Goal: Task Accomplishment & Management: Use online tool/utility

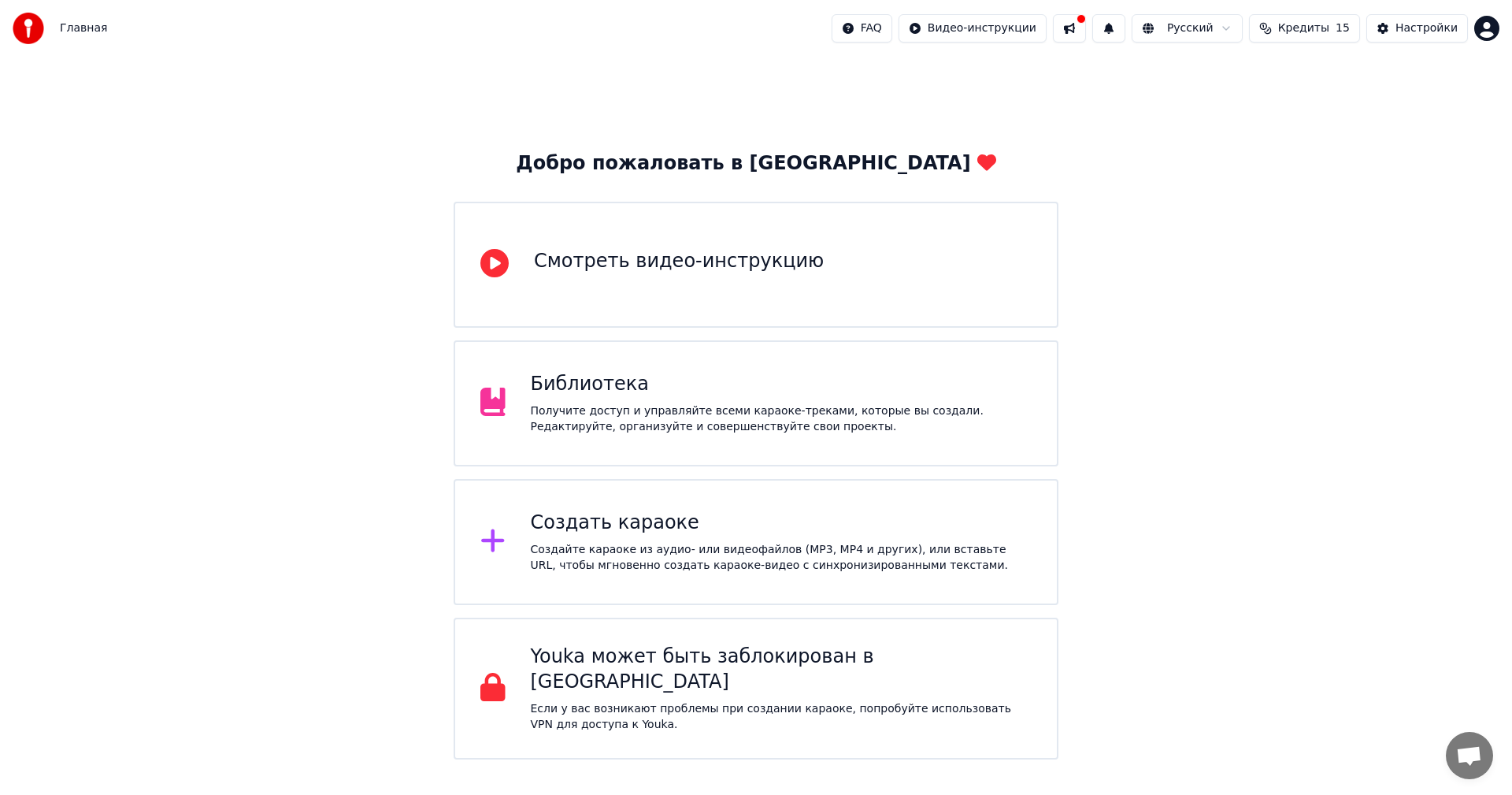
click at [664, 267] on div "Смотреть видео-инструкцию" at bounding box center [679, 261] width 290 height 25
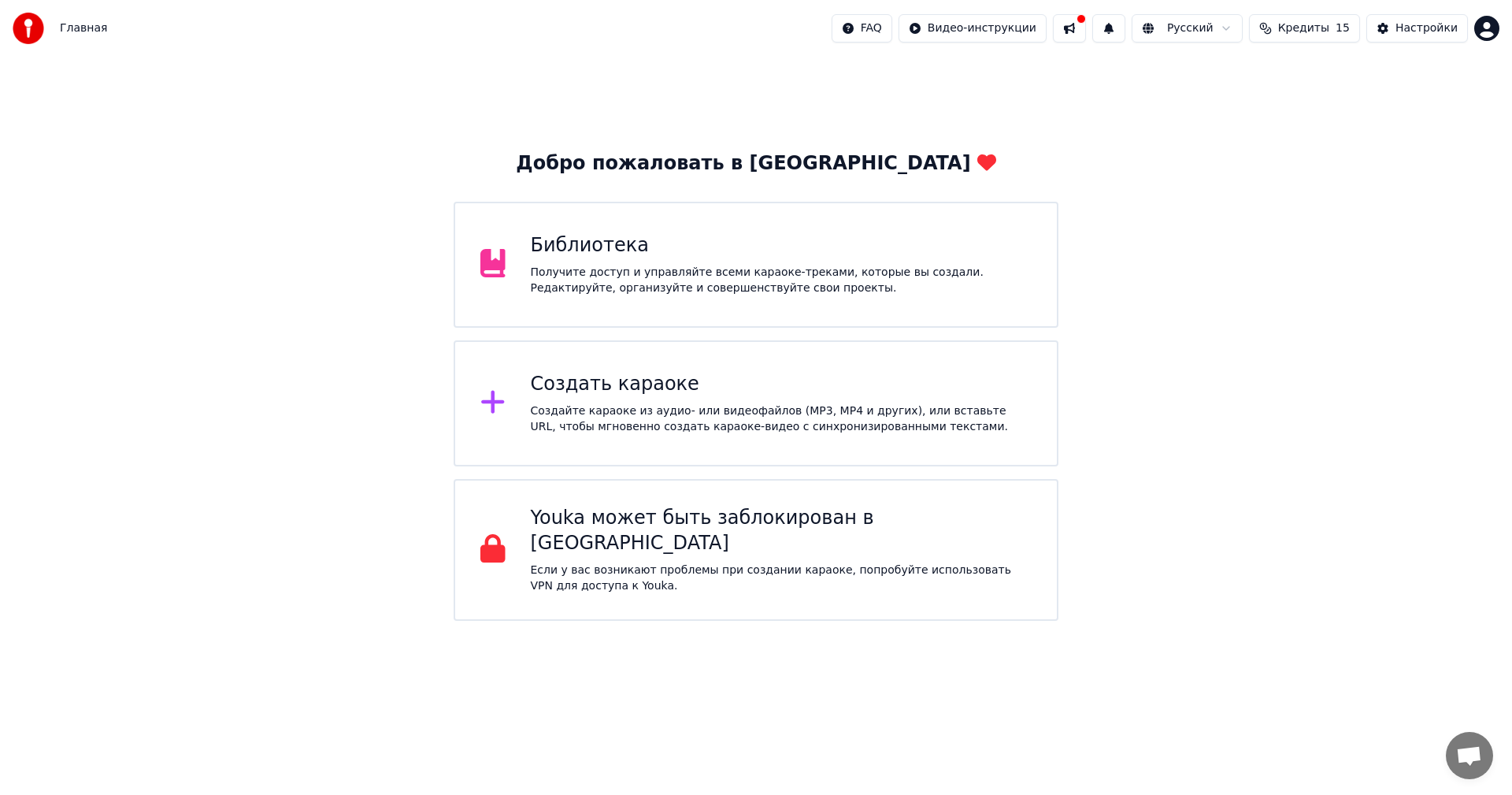
click at [640, 412] on div "Создайте караоке из аудио- или видеофайлов (MP3, MP4 и других), или вставьте UR…" at bounding box center [782, 419] width 502 height 32
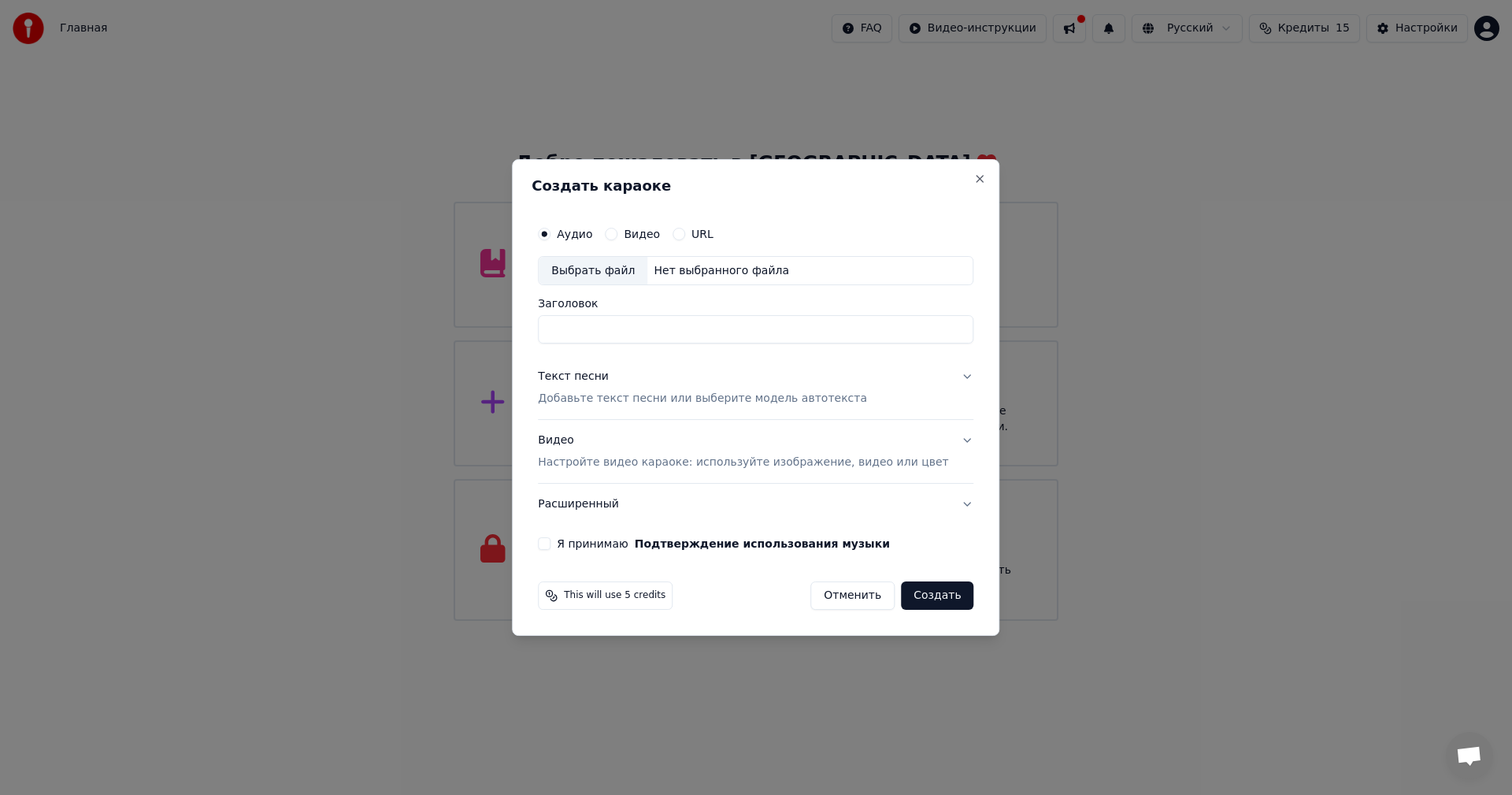
click at [616, 271] on div "Выбрать файл" at bounding box center [592, 271] width 109 height 28
drag, startPoint x: 640, startPoint y: 338, endPoint x: 556, endPoint y: 326, distance: 84.9
click at [556, 326] on div "**********" at bounding box center [756, 385] width 448 height 345
type input "******"
drag, startPoint x: 614, startPoint y: 328, endPoint x: 563, endPoint y: 332, distance: 51.2
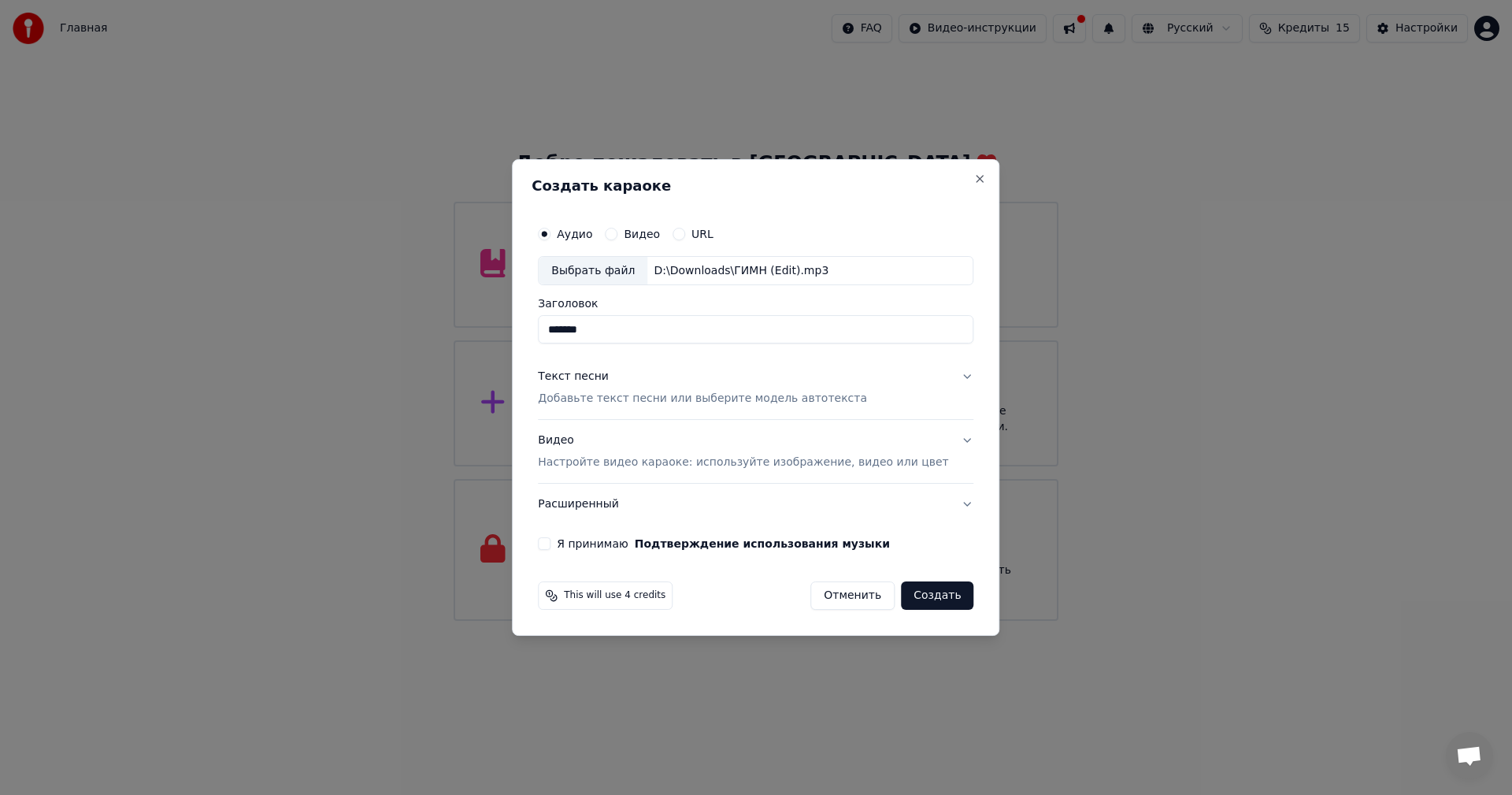
click at [563, 332] on input "******" at bounding box center [756, 330] width 436 height 28
type input "**********"
click at [628, 393] on p "Добавьте текст песни или выберите модель автотекста" at bounding box center [702, 399] width 329 height 16
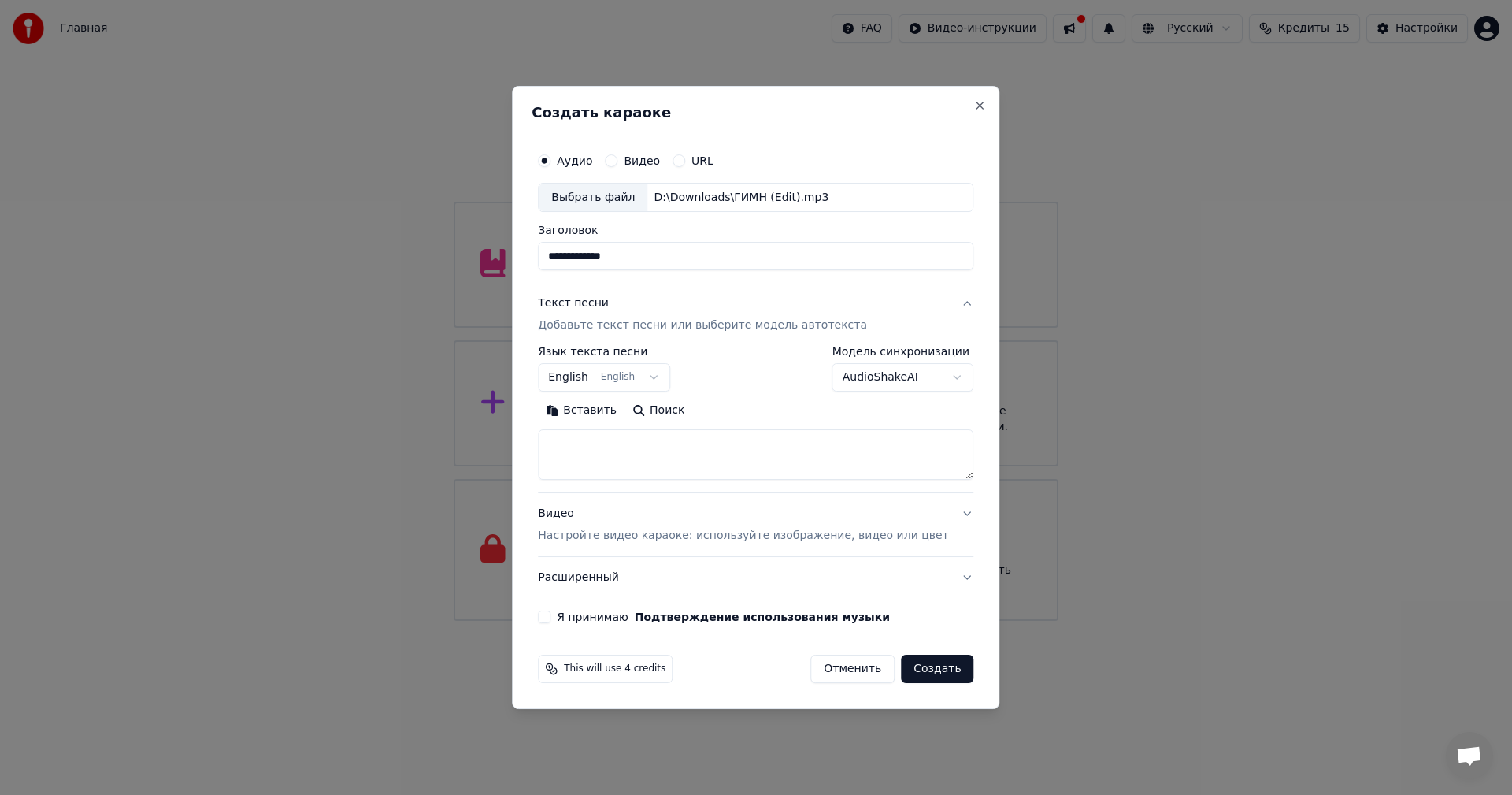
click at [617, 439] on textarea at bounding box center [756, 455] width 436 height 51
paste textarea "**********"
drag, startPoint x: 664, startPoint y: 443, endPoint x: 518, endPoint y: 441, distance: 146.0
click at [518, 441] on body "Главная FAQ Видео-инструкции Русский Кредиты 15 Настройки Добро пожаловать в Yo…" at bounding box center [756, 310] width 1512 height 621
click at [583, 465] on textarea at bounding box center [732, 455] width 389 height 51
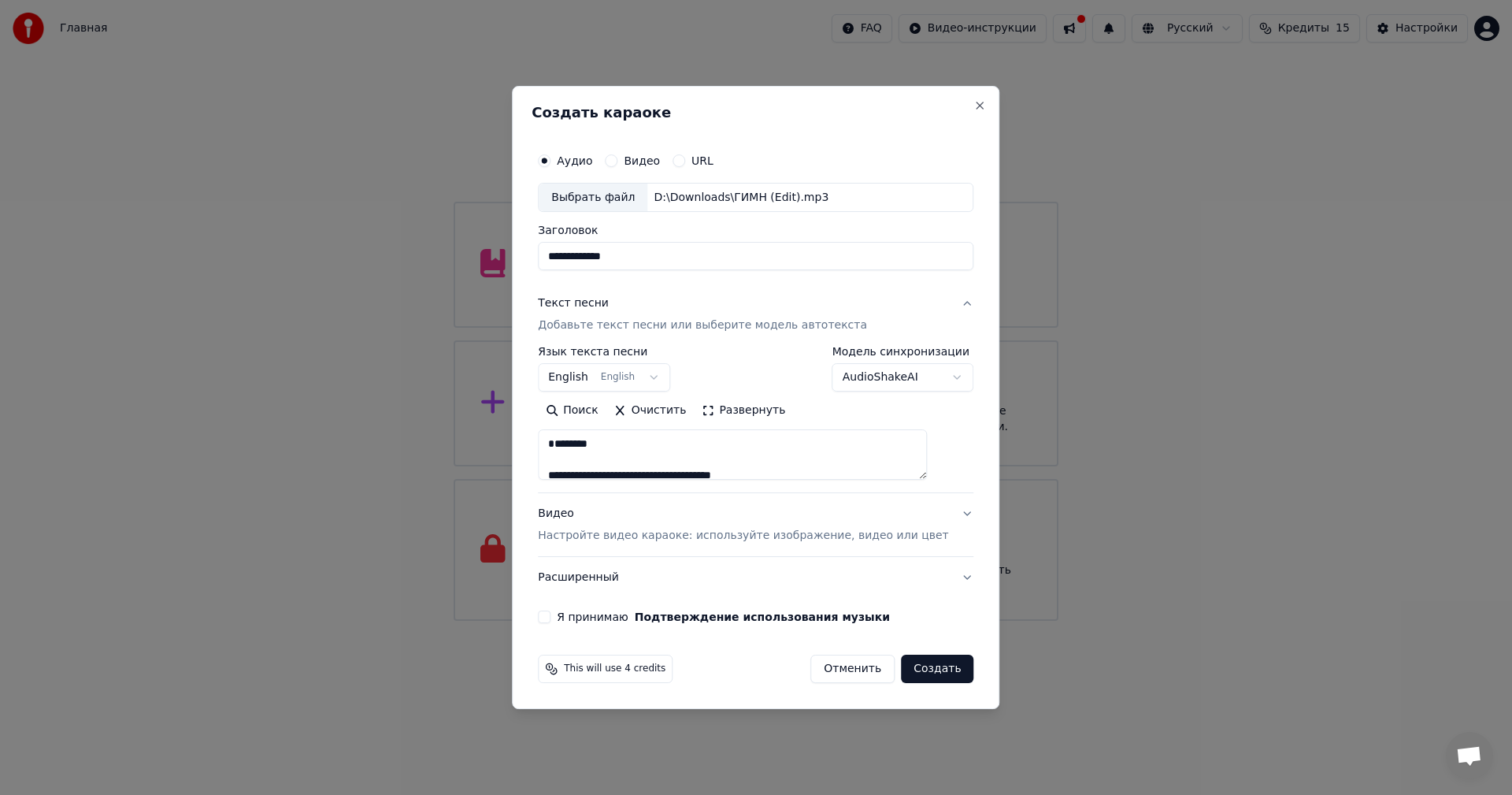
click at [568, 455] on textarea at bounding box center [732, 455] width 389 height 51
type textarea "**********"
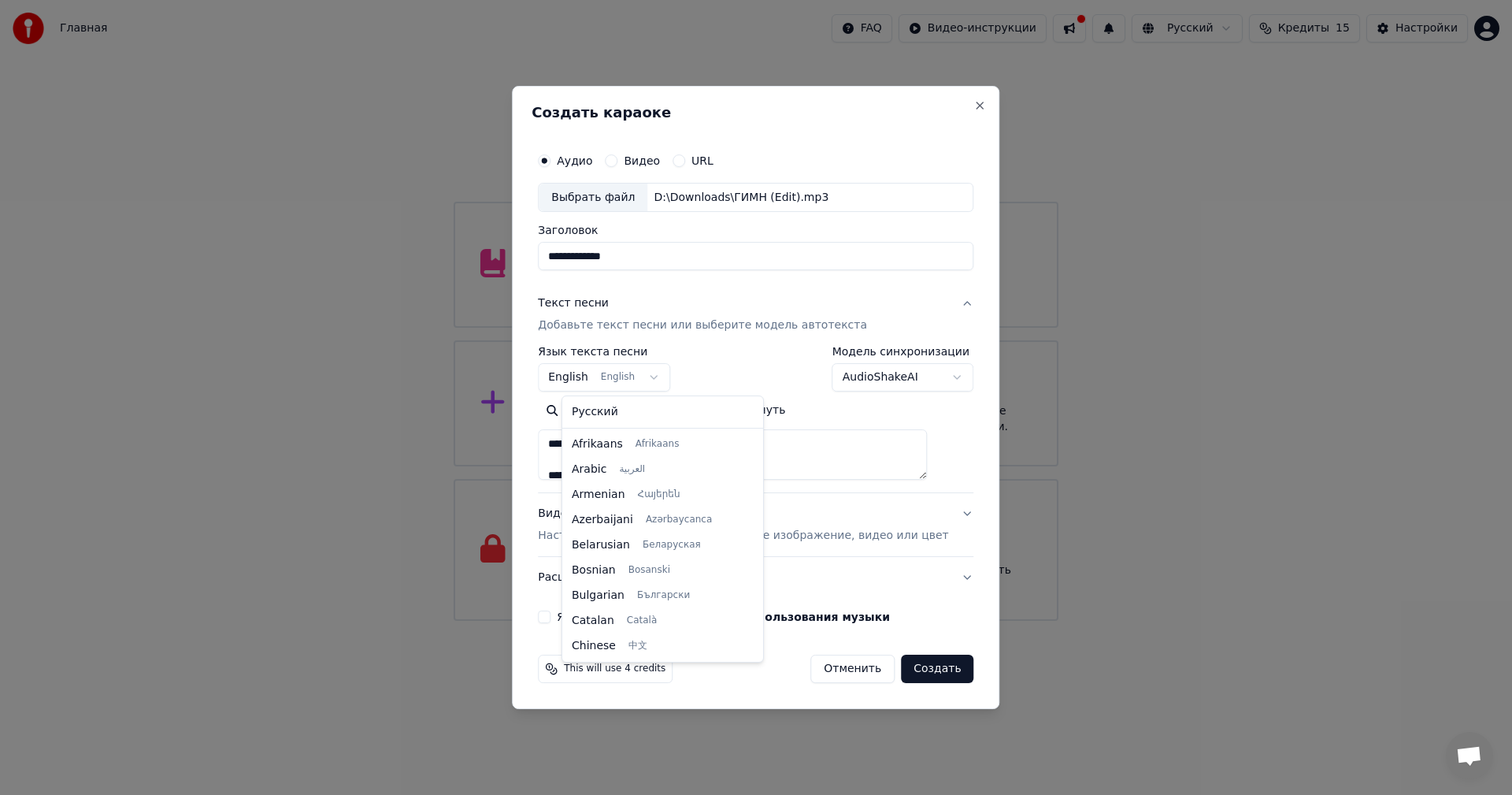
click at [597, 378] on body "Главная FAQ Видео-инструкции Русский Кредиты 15 Настройки Добро пожаловать в Yo…" at bounding box center [756, 310] width 1512 height 621
select select "**"
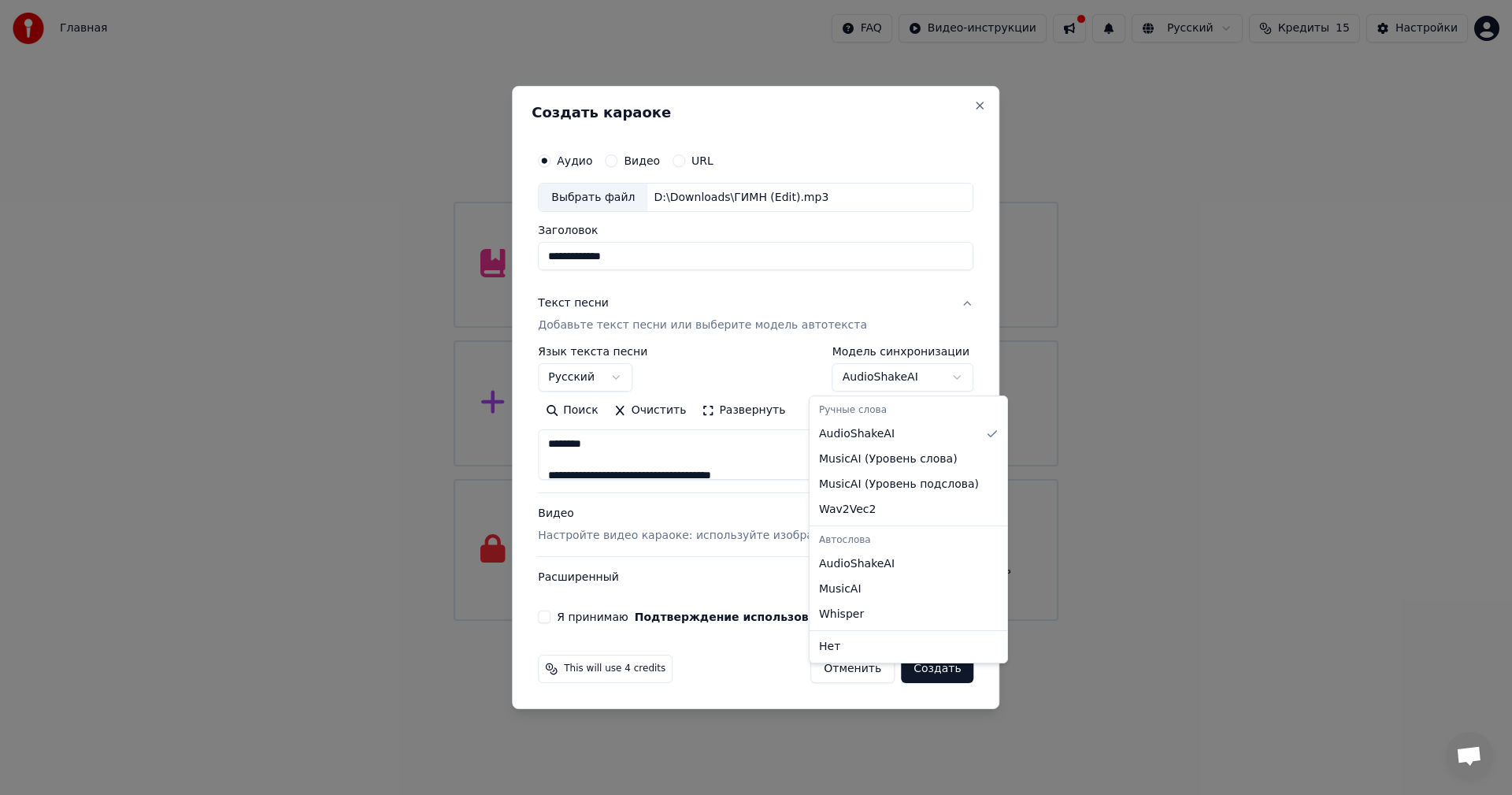
click at [927, 381] on body "Главная FAQ Видео-инструкции Русский Кредиты 15 Настройки Добро пожаловать в Yo…" at bounding box center [756, 310] width 1512 height 621
click at [785, 363] on body "Главная FAQ Видео-инструкции Русский Кредиты 15 Настройки Добро пожаловать в Yo…" at bounding box center [756, 310] width 1512 height 621
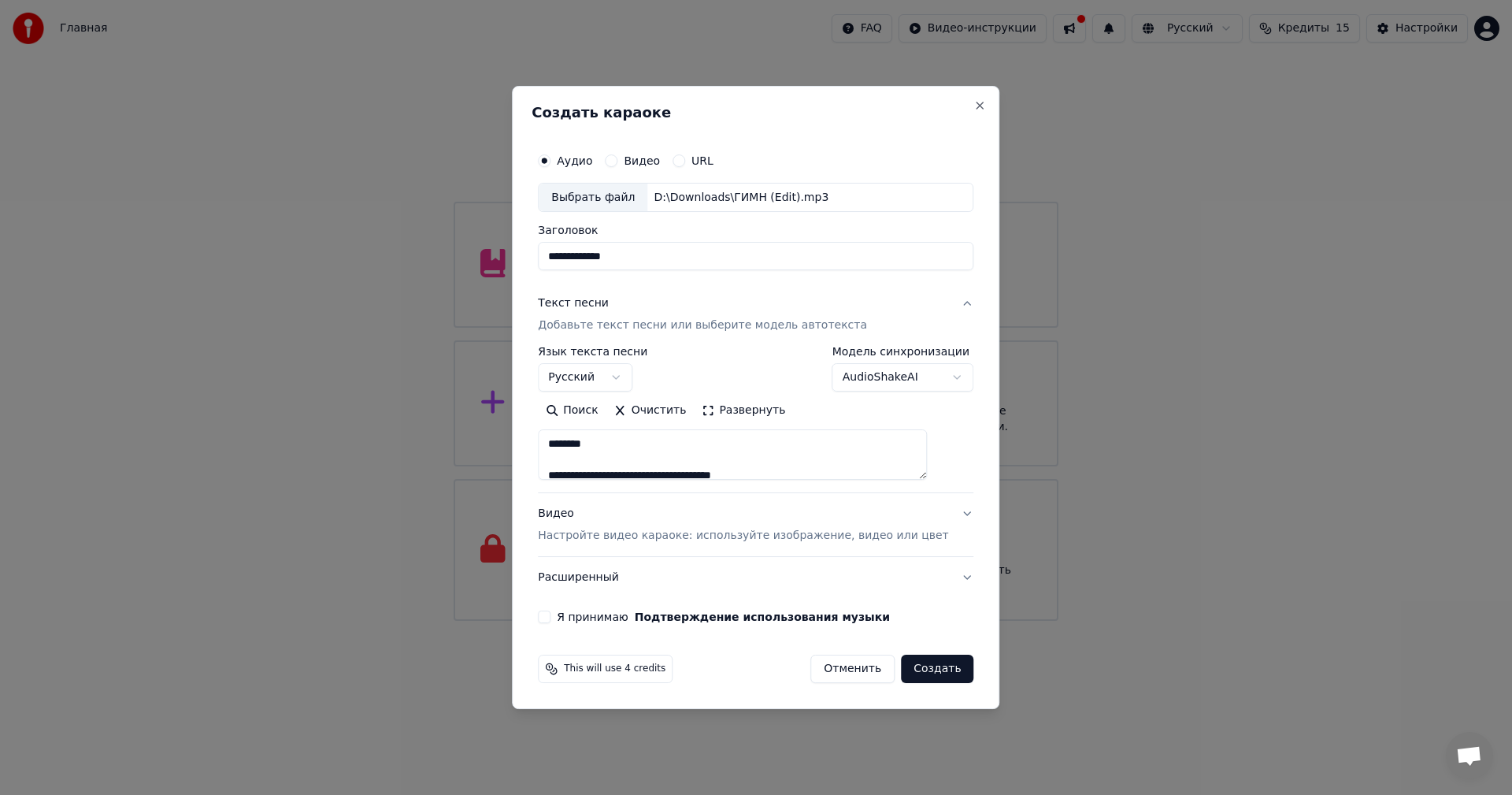
click at [601, 582] on button "Расширенный" at bounding box center [756, 577] width 436 height 41
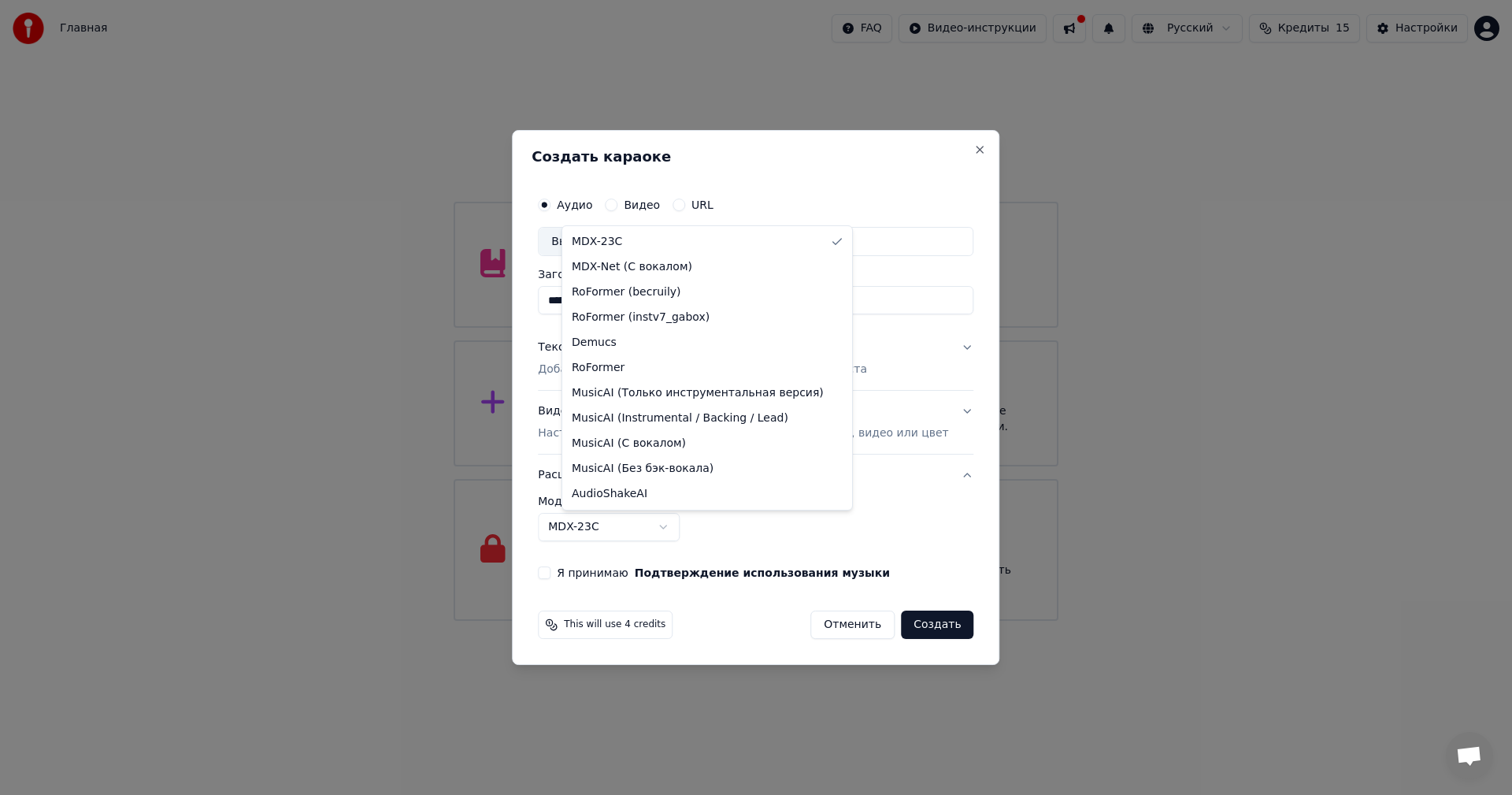
click at [687, 529] on body "Главная FAQ Видео-инструкции Русский Кредиты 15 Настройки Добро пожаловать в Yo…" at bounding box center [756, 310] width 1512 height 621
select select "**********"
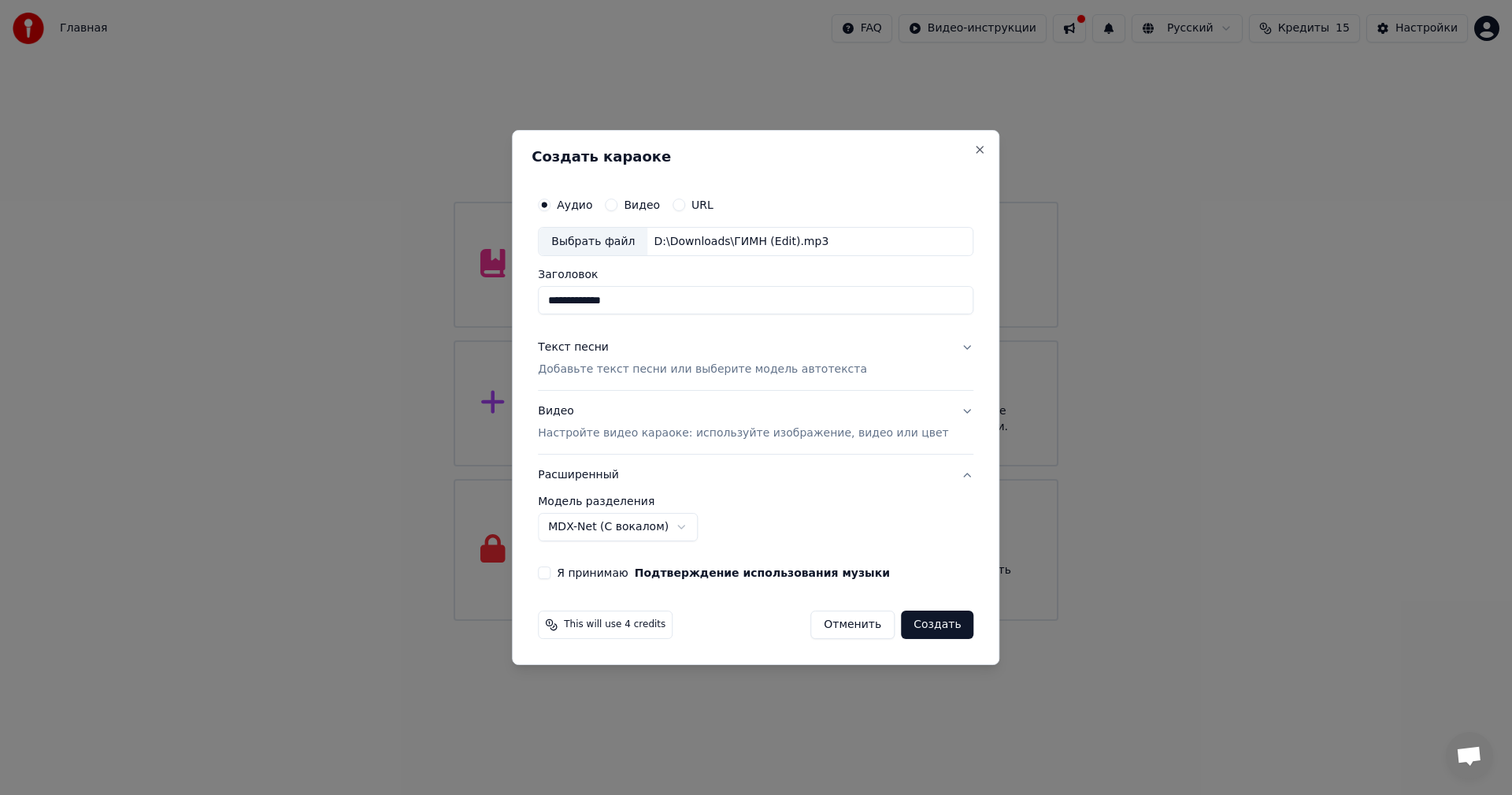
click at [708, 430] on p "Настройте видео караоке: используйте изображение, видео или цвет" at bounding box center [742, 433] width 410 height 16
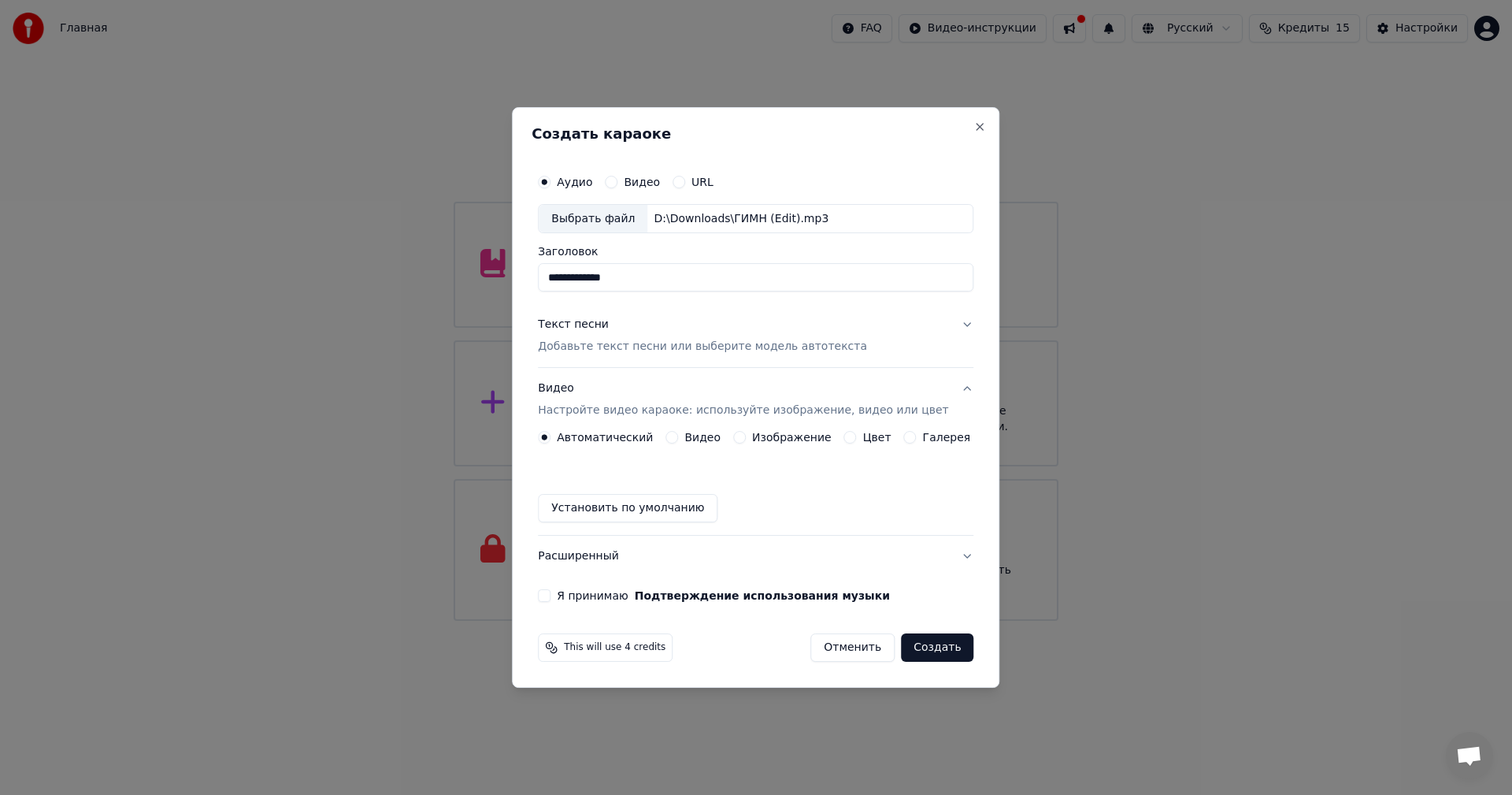
click at [750, 438] on div "Изображение" at bounding box center [782, 437] width 99 height 12
click at [743, 438] on button "Изображение" at bounding box center [739, 437] width 12 height 12
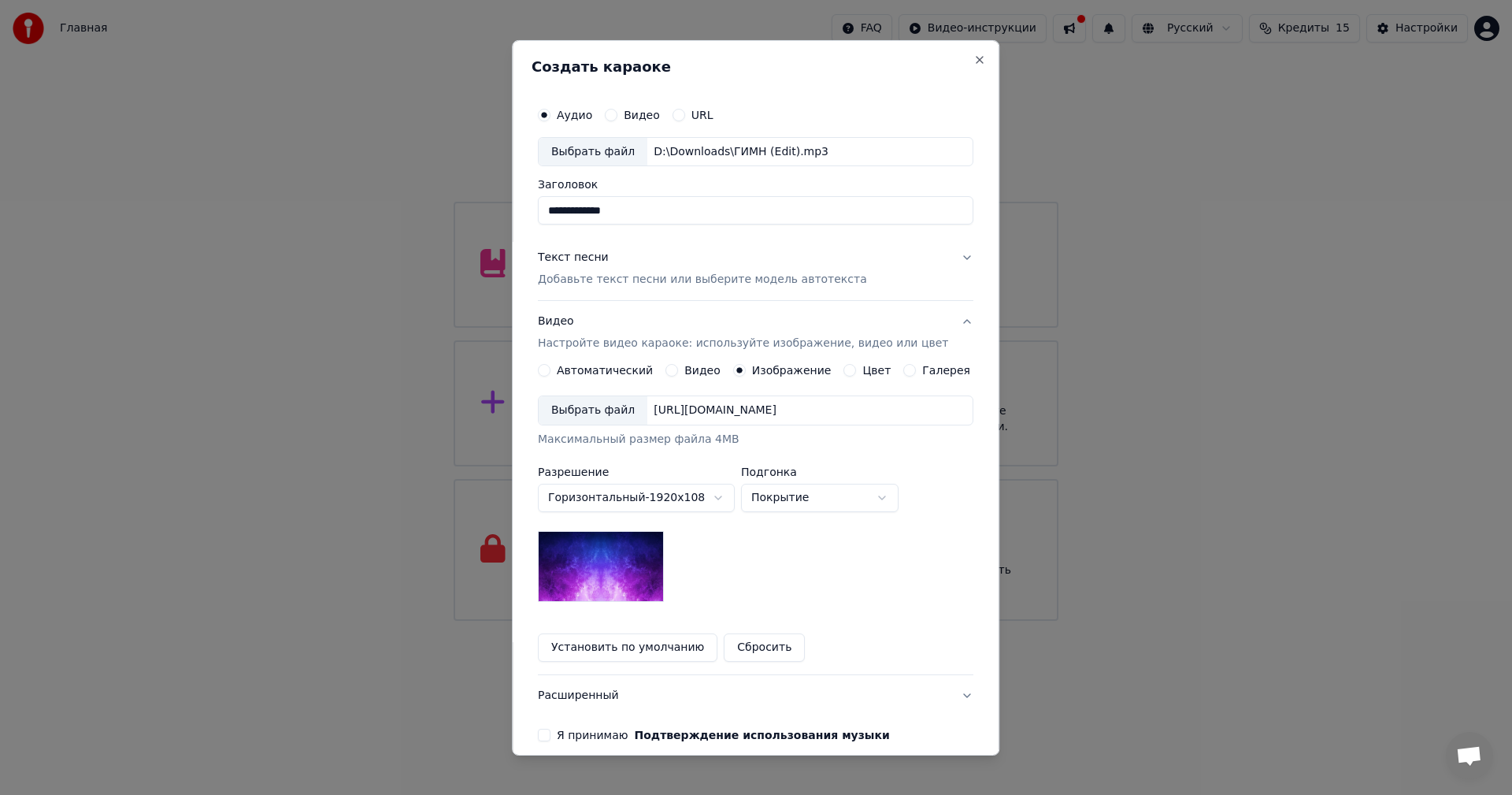
click at [614, 411] on div "Выбрать файл" at bounding box center [592, 410] width 109 height 28
click at [550, 732] on button "Я принимаю Подтверждение использования музыки" at bounding box center [543, 734] width 12 height 12
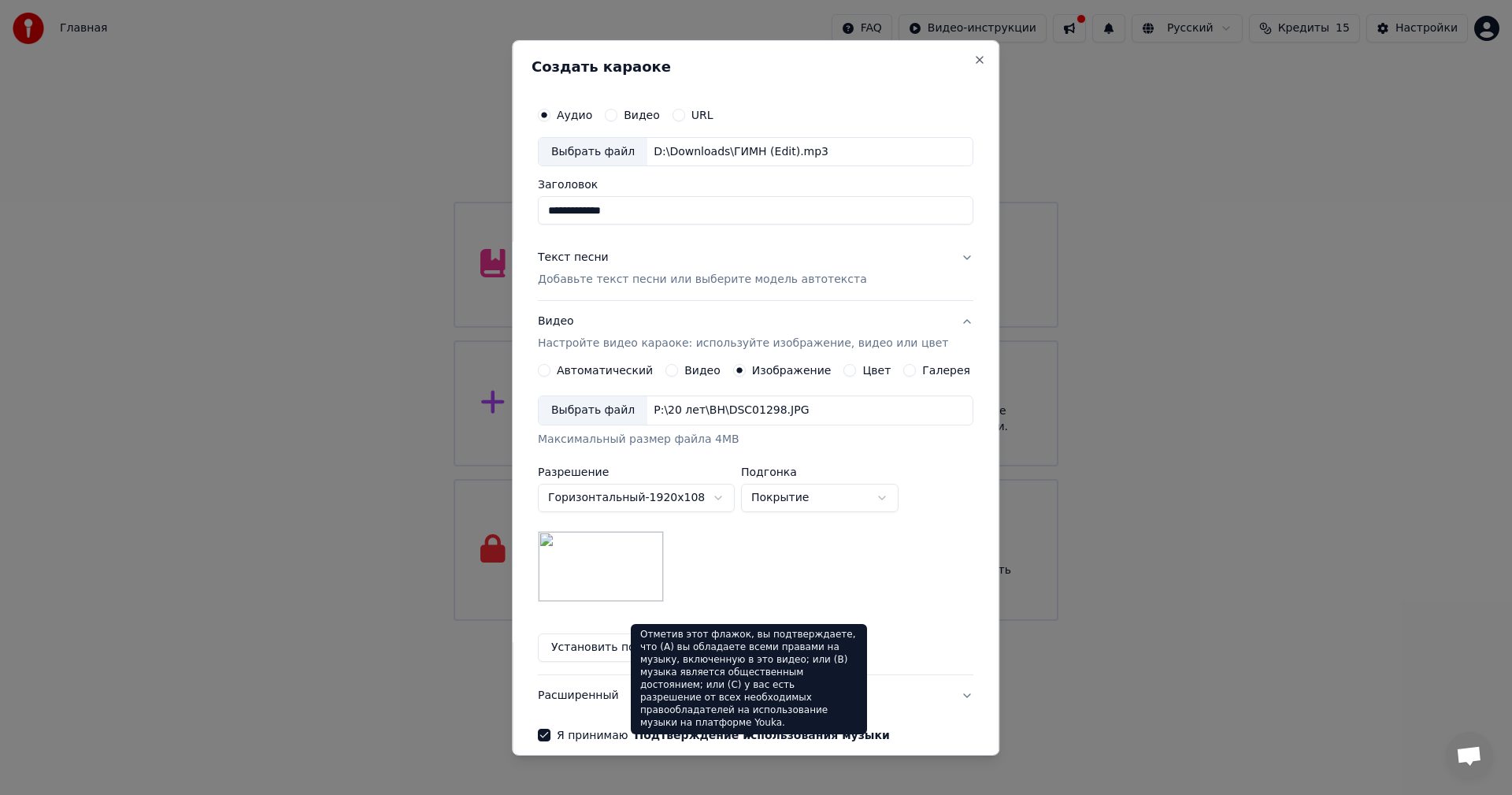
scroll to position [72, 0]
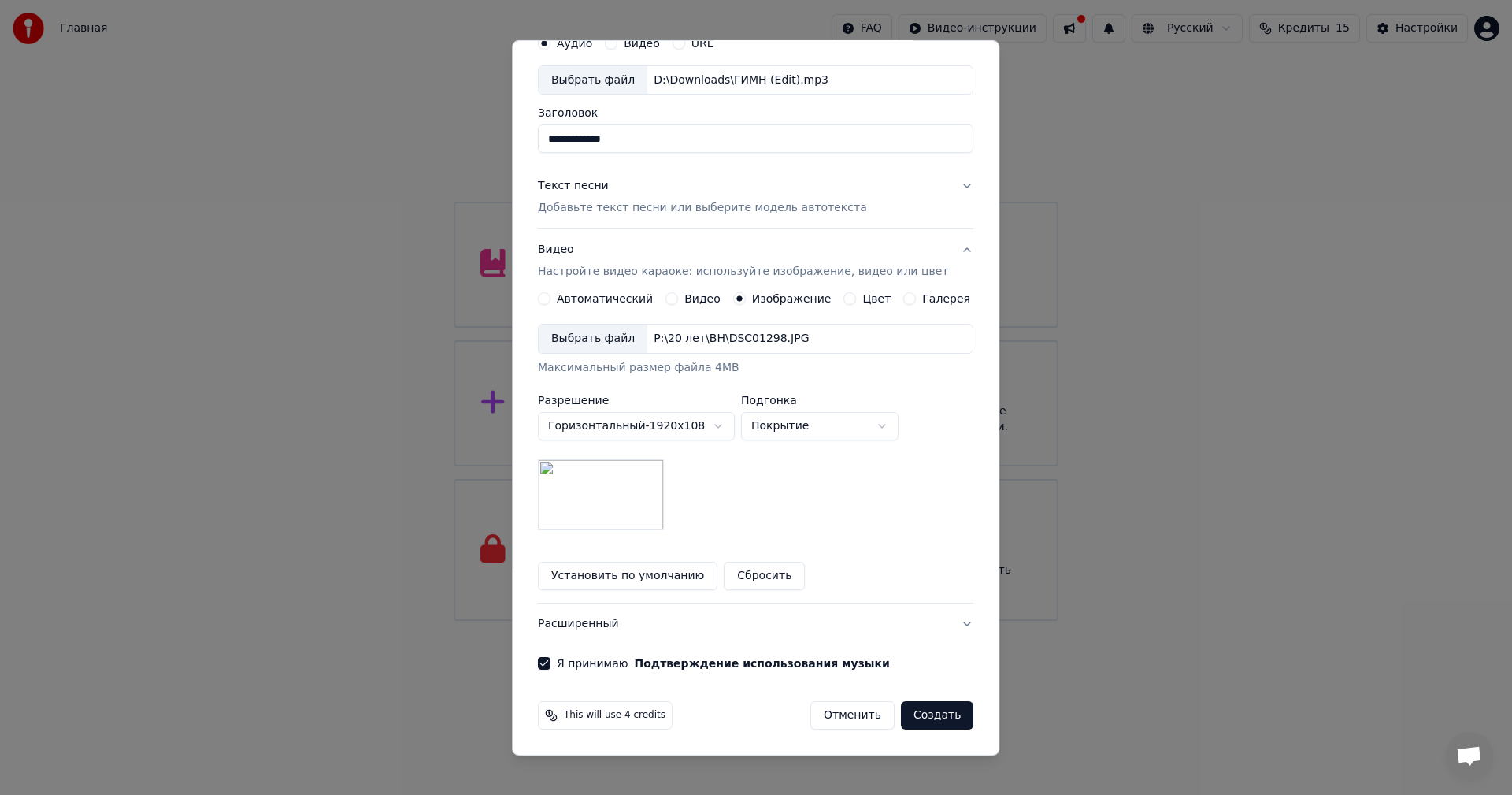
click at [925, 715] on button "Создать" at bounding box center [936, 715] width 72 height 28
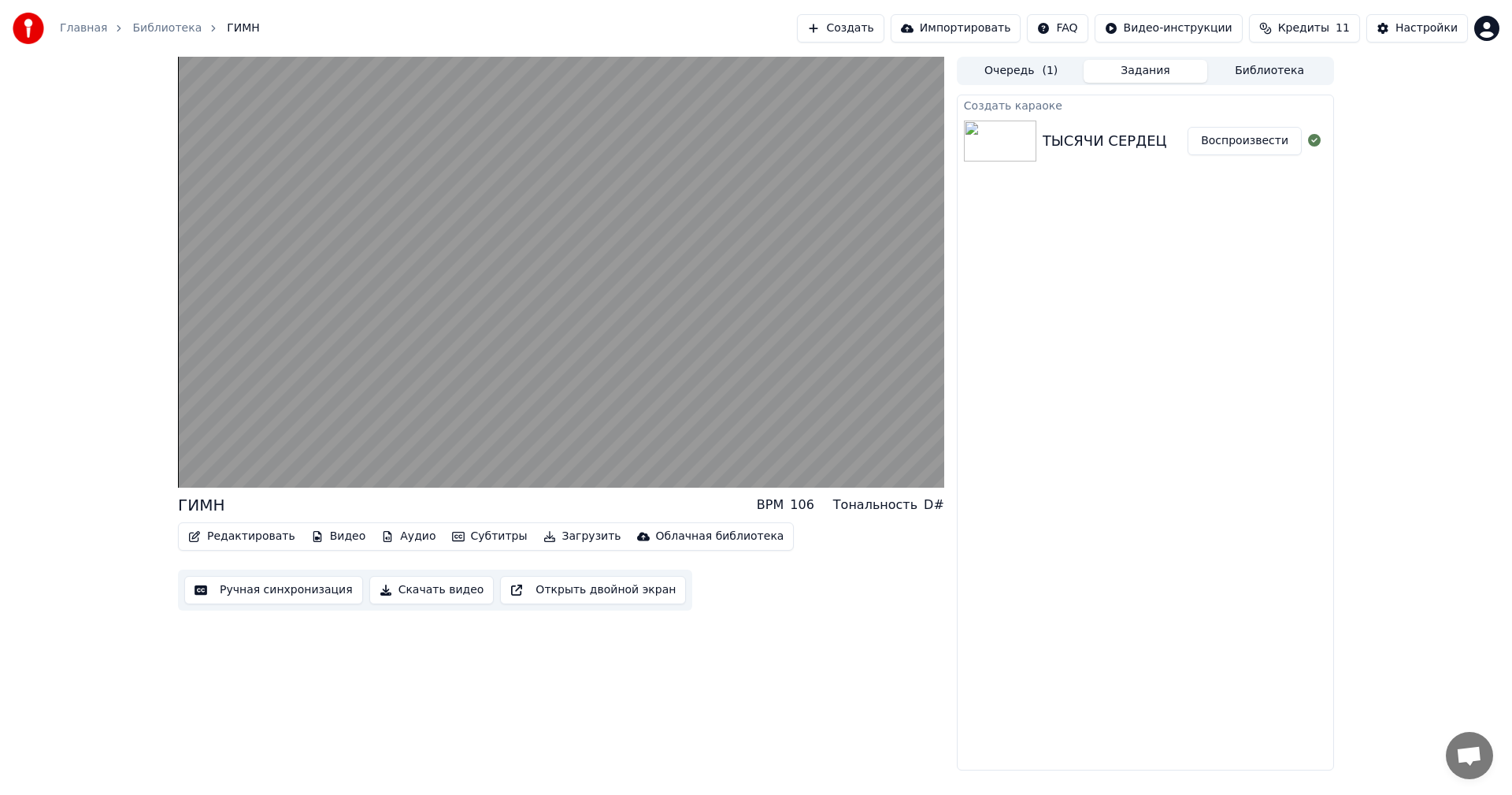
click at [444, 592] on button "Скачать видео" at bounding box center [432, 590] width 125 height 28
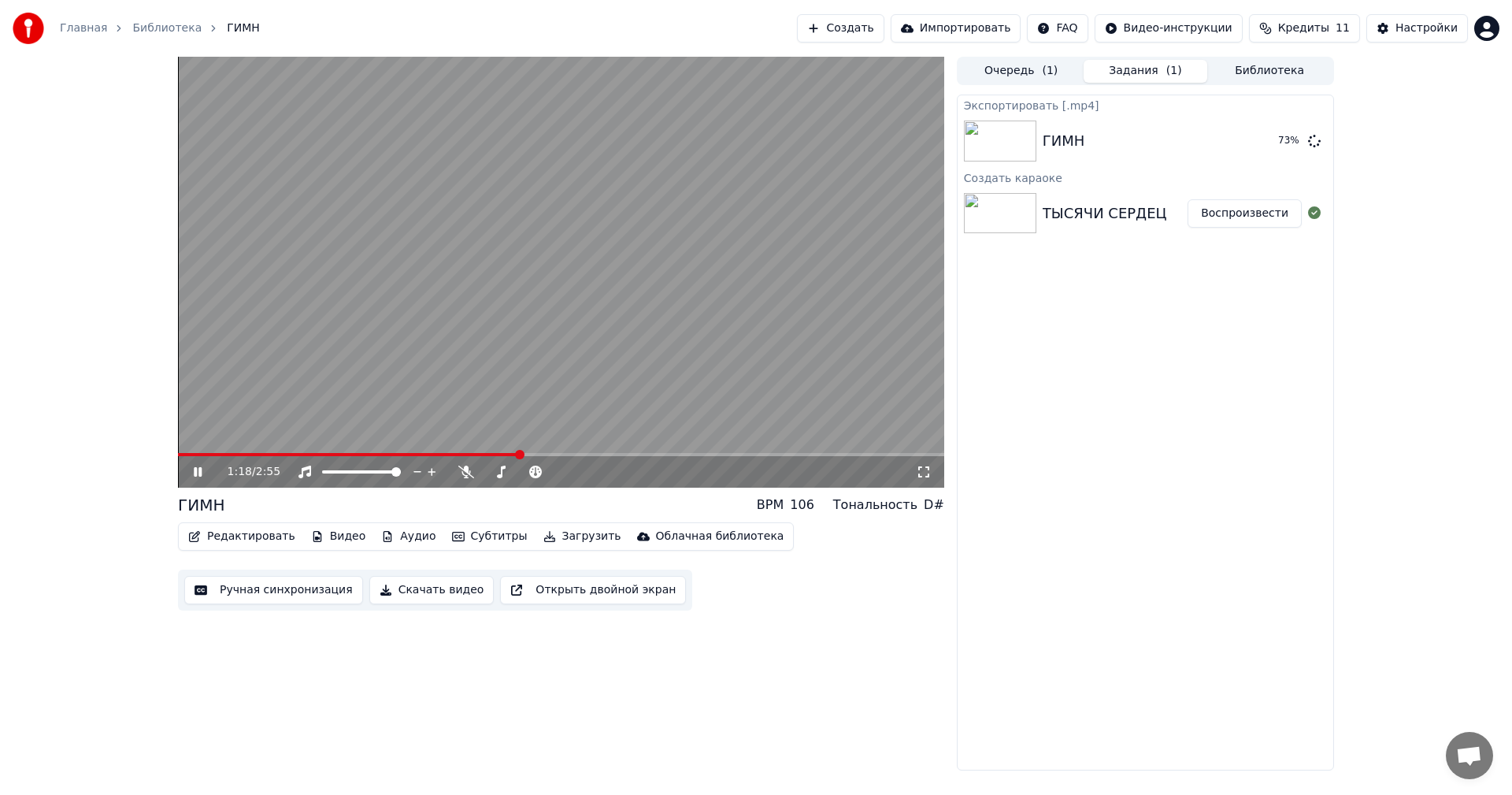
click at [1273, 74] on button "Библиотека" at bounding box center [1269, 71] width 124 height 23
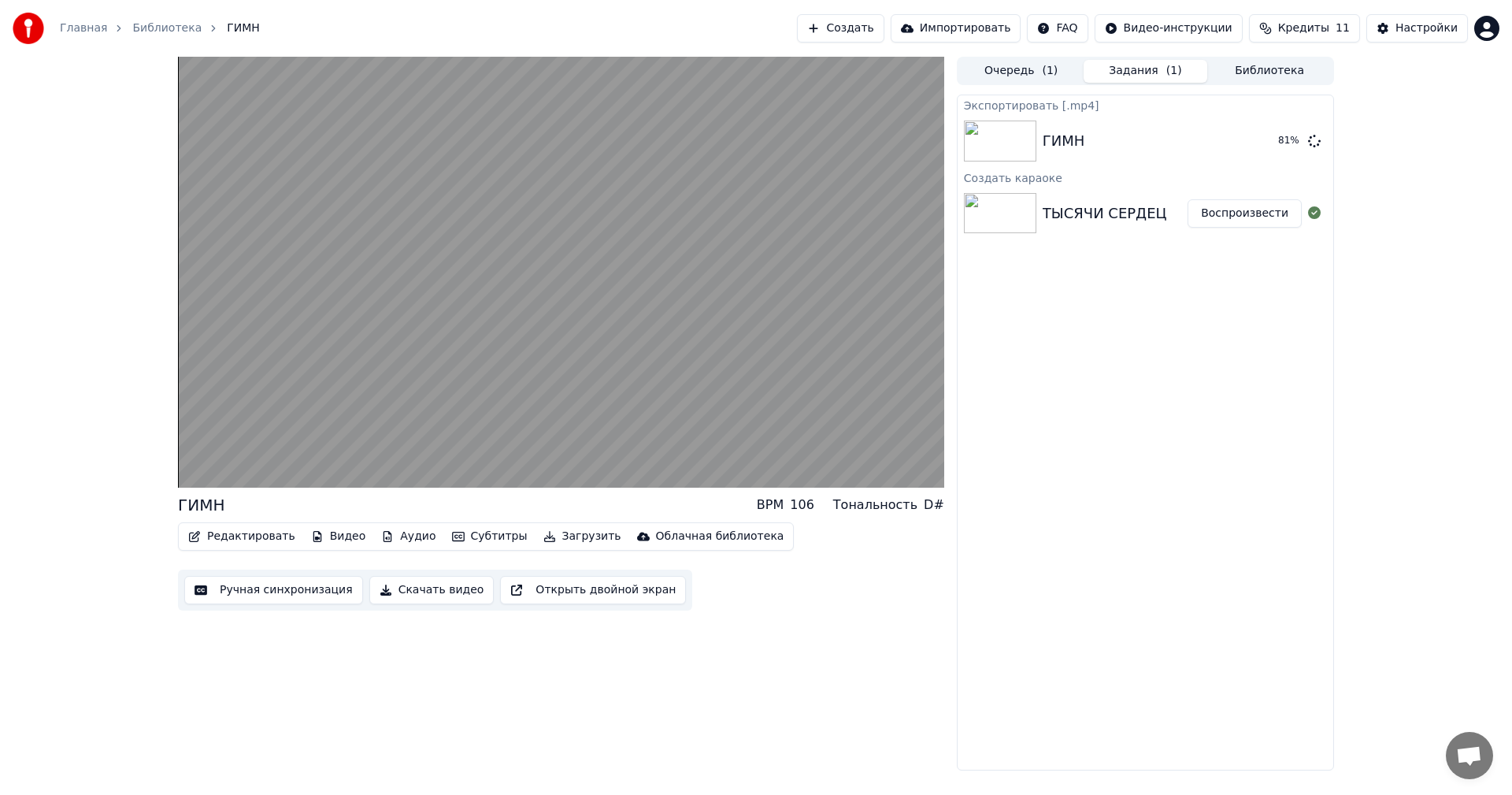
click at [1139, 70] on button "Задания ( 1 )" at bounding box center [1146, 71] width 124 height 23
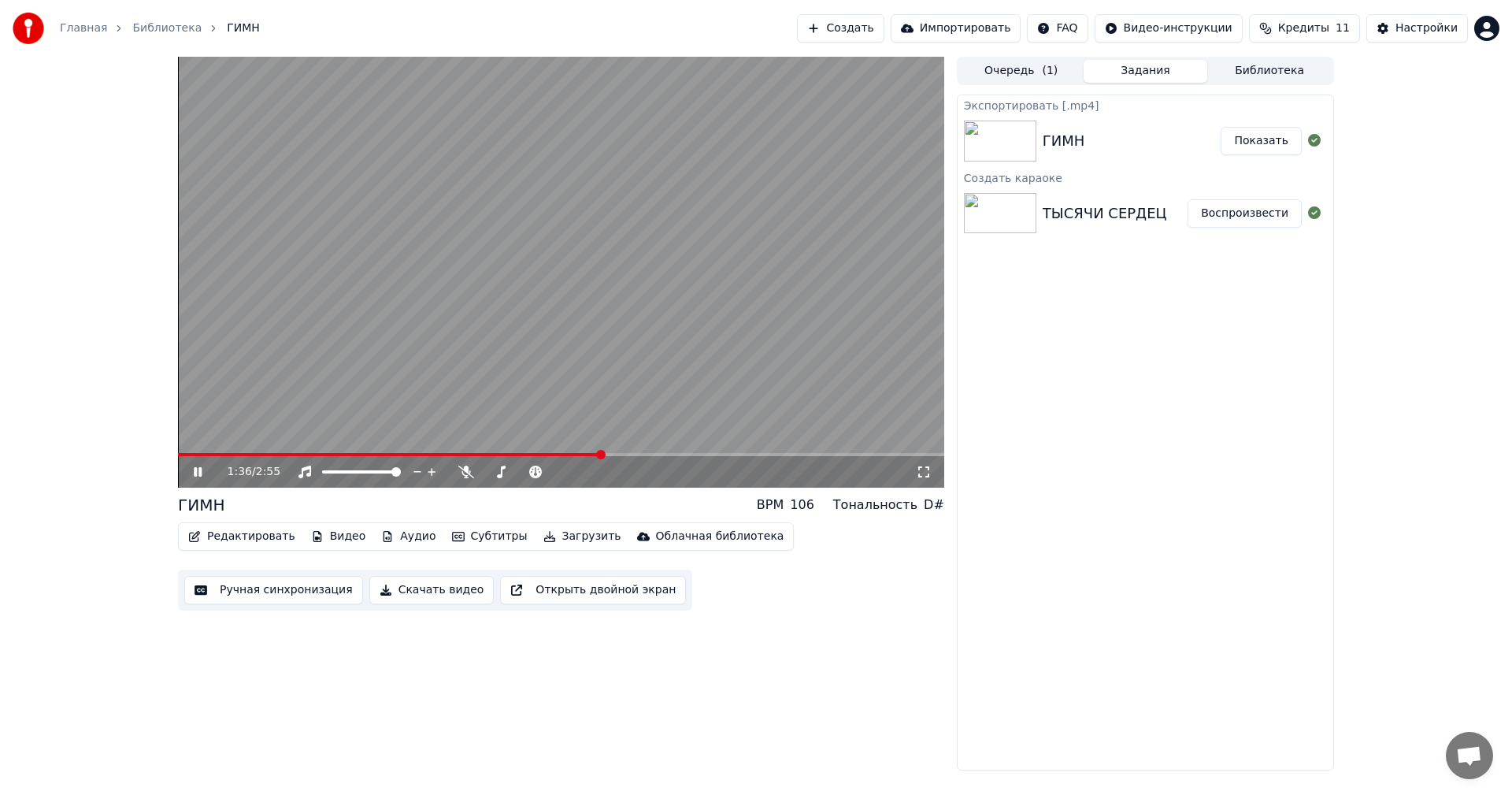
click at [880, 33] on button "Создать" at bounding box center [840, 28] width 87 height 28
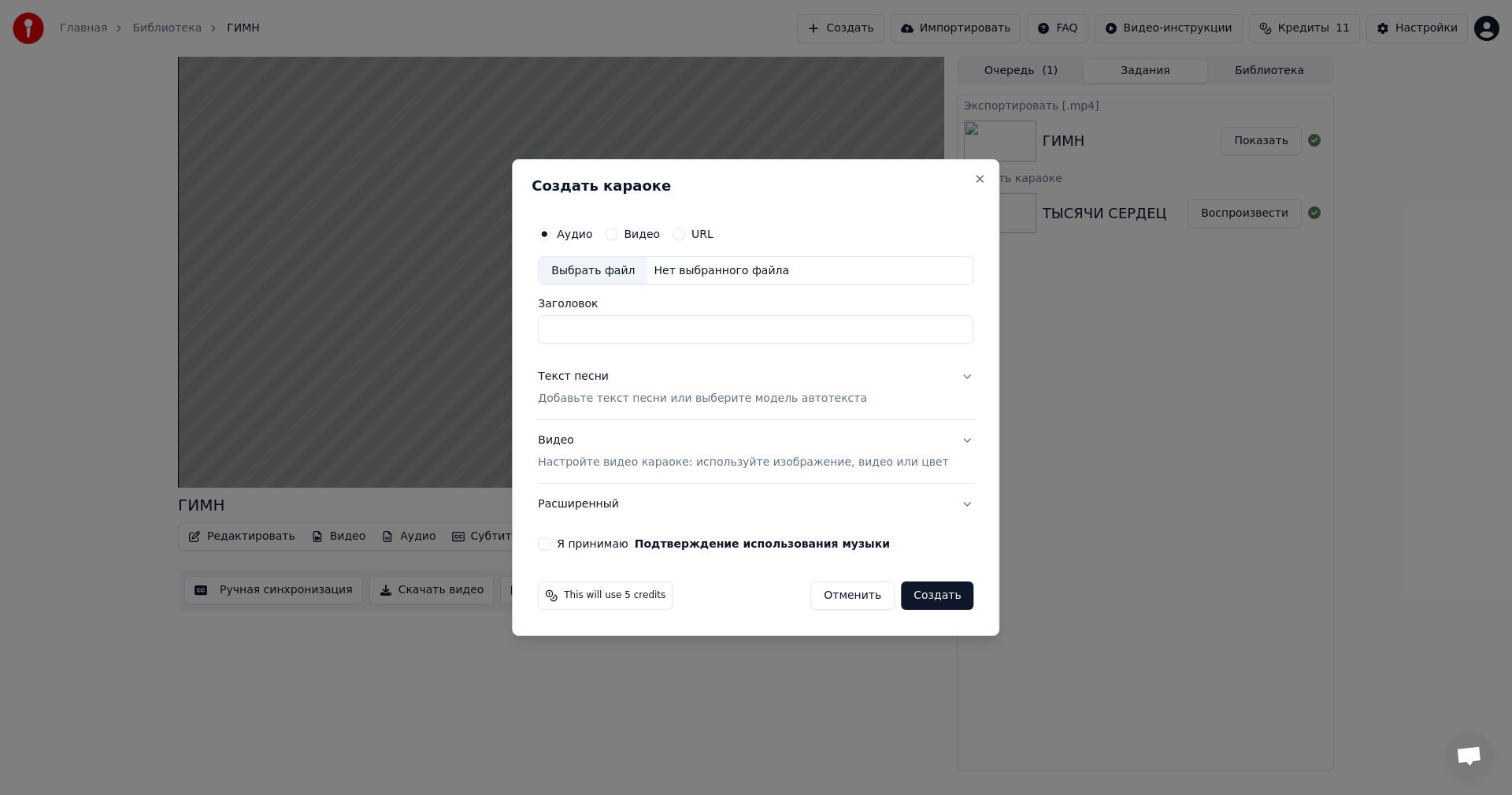
click at [572, 439] on div "Видео Настройте видео караоке: используйте изображение, видео или цвет" at bounding box center [742, 453] width 410 height 38
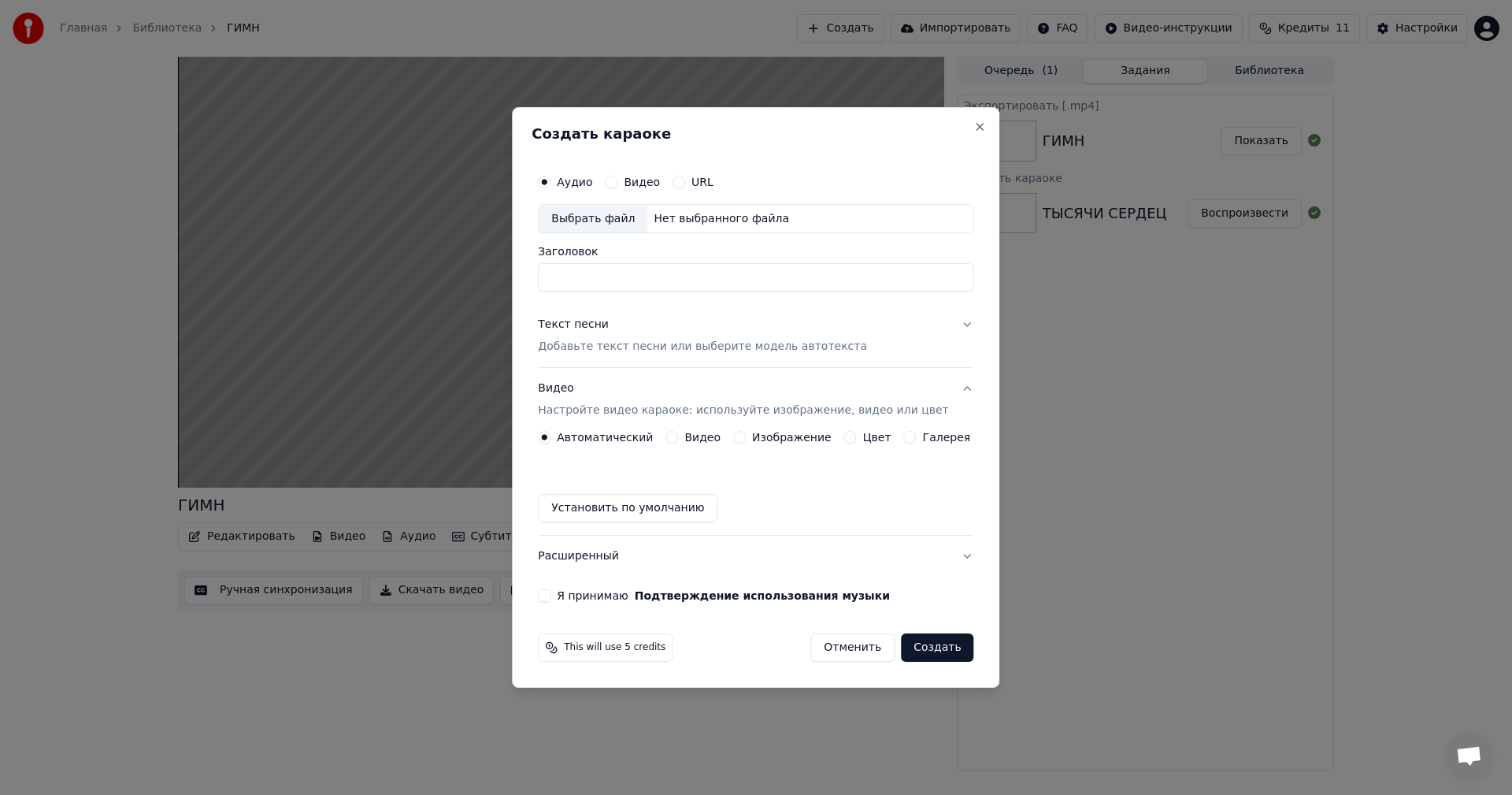
click at [742, 440] on button "Изображение" at bounding box center [739, 437] width 12 height 12
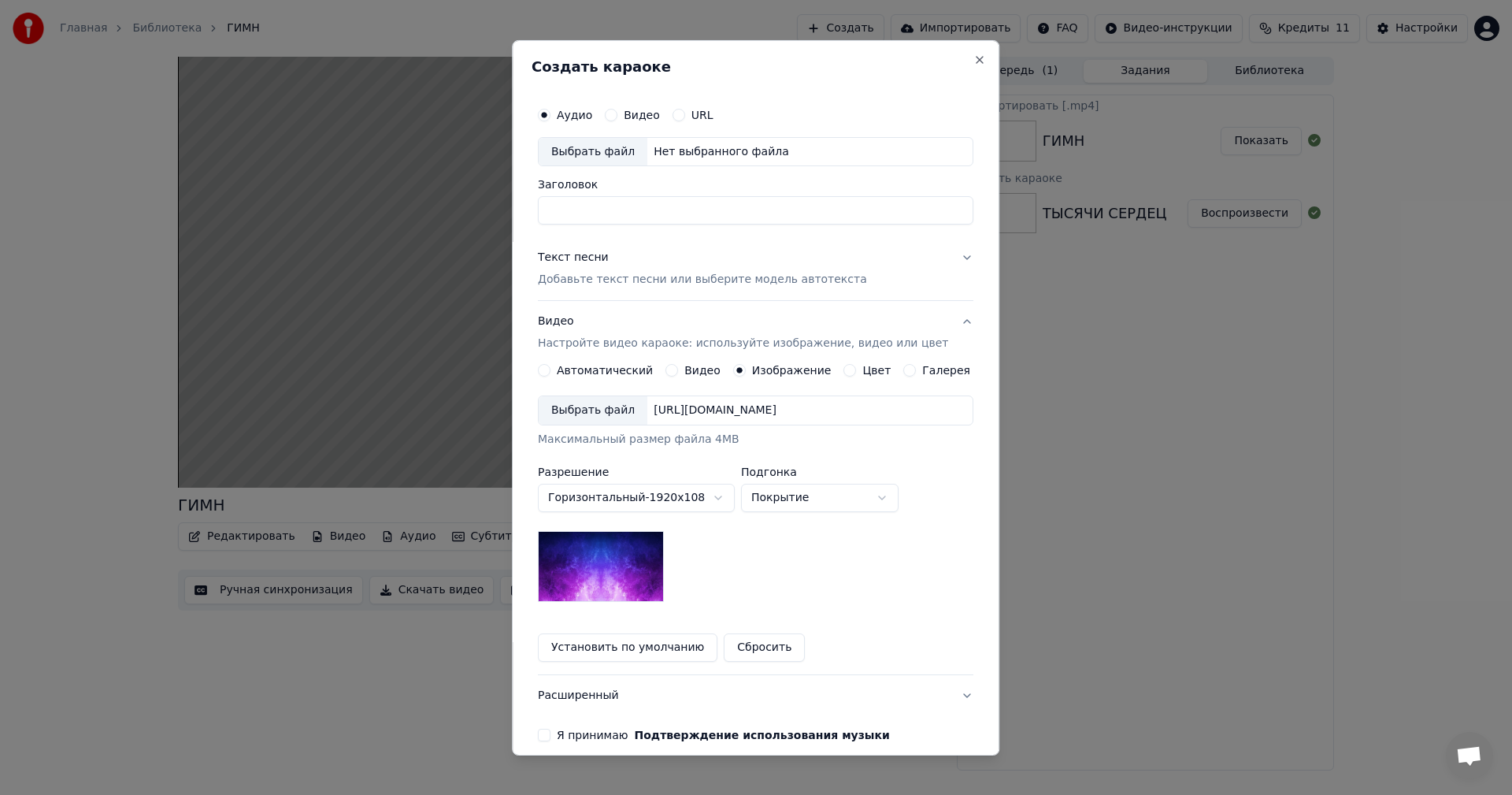
click at [886, 500] on body "Главная Библиотека ГИМН Создать Импортировать FAQ Видео-инструкции Кредиты 11 Н…" at bounding box center [756, 397] width 1512 height 795
click at [974, 53] on button "Close" at bounding box center [980, 59] width 12 height 12
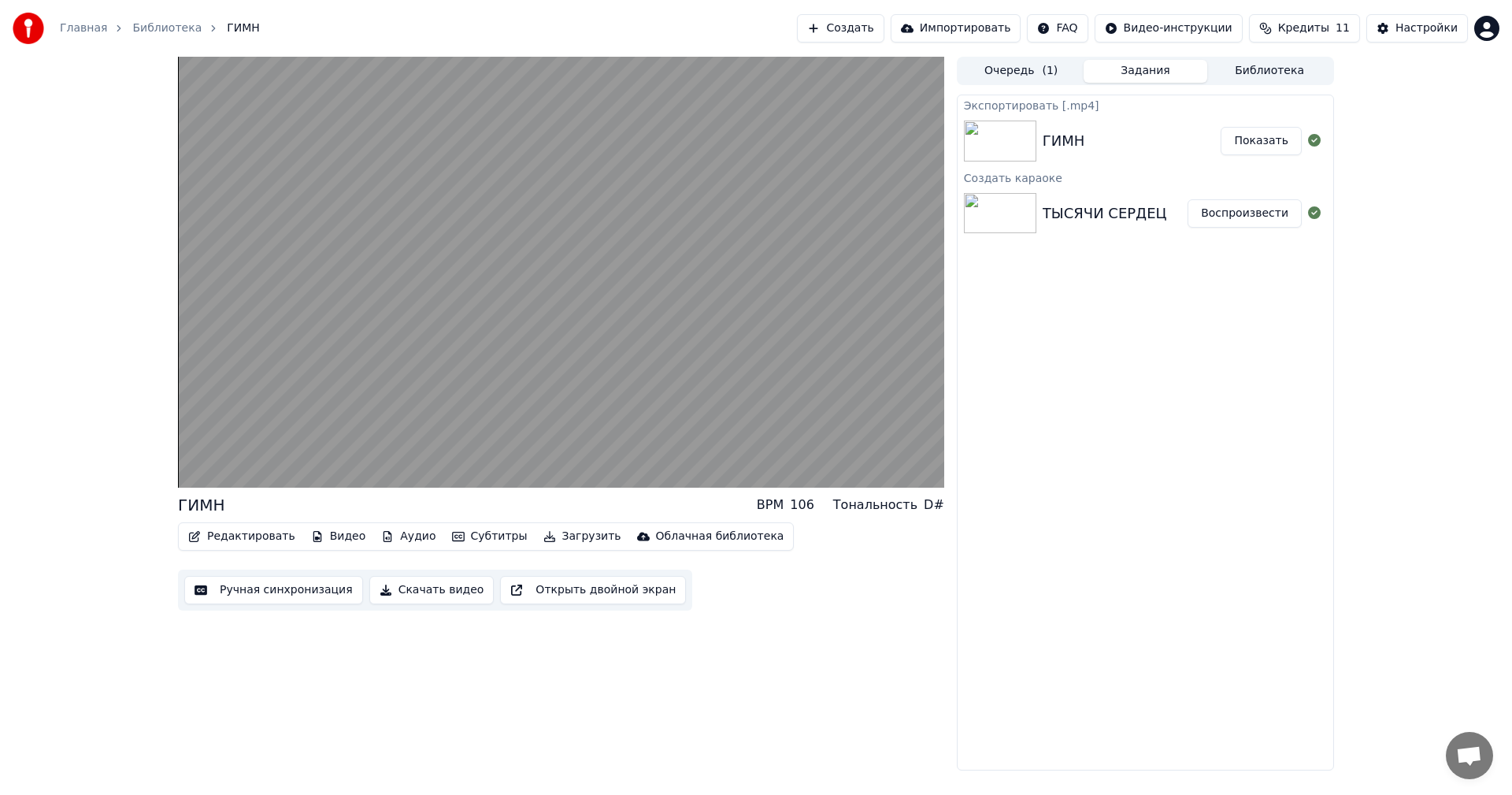
click at [1075, 135] on div "ГИМН" at bounding box center [1064, 141] width 42 height 22
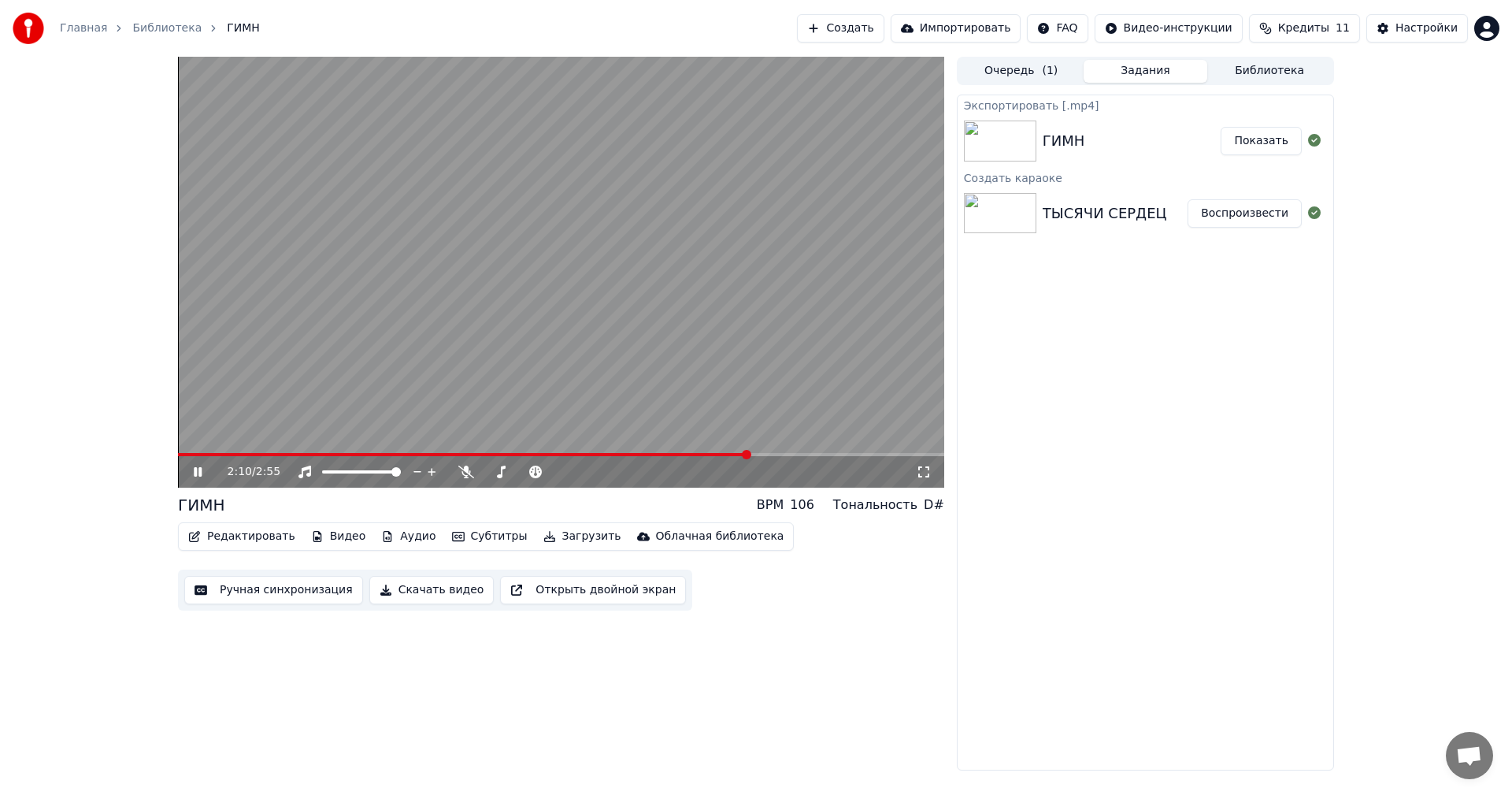
click at [239, 542] on button "Редактировать" at bounding box center [242, 536] width 119 height 22
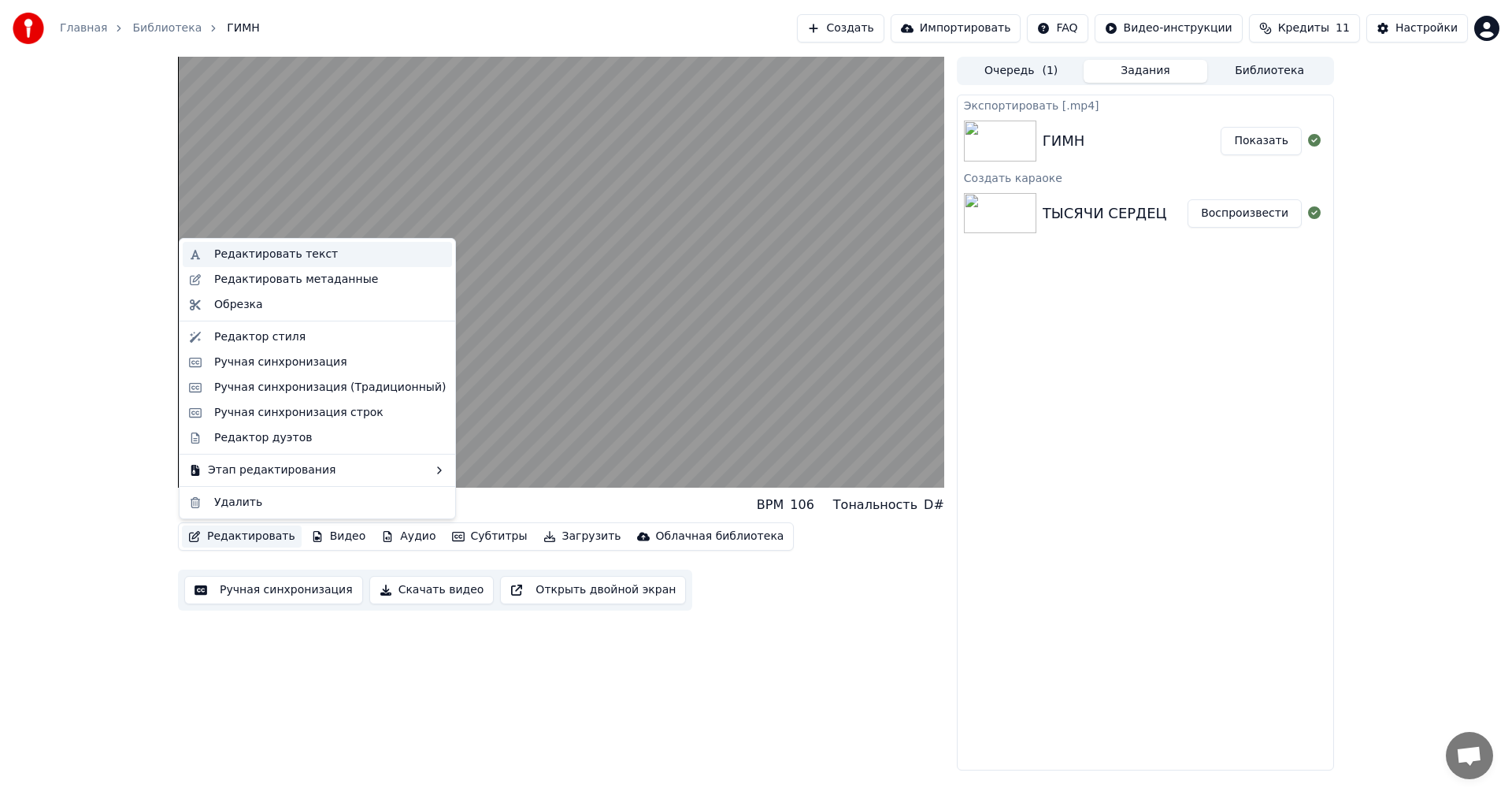
click at [290, 257] on div "Редактировать текст" at bounding box center [276, 254] width 123 height 16
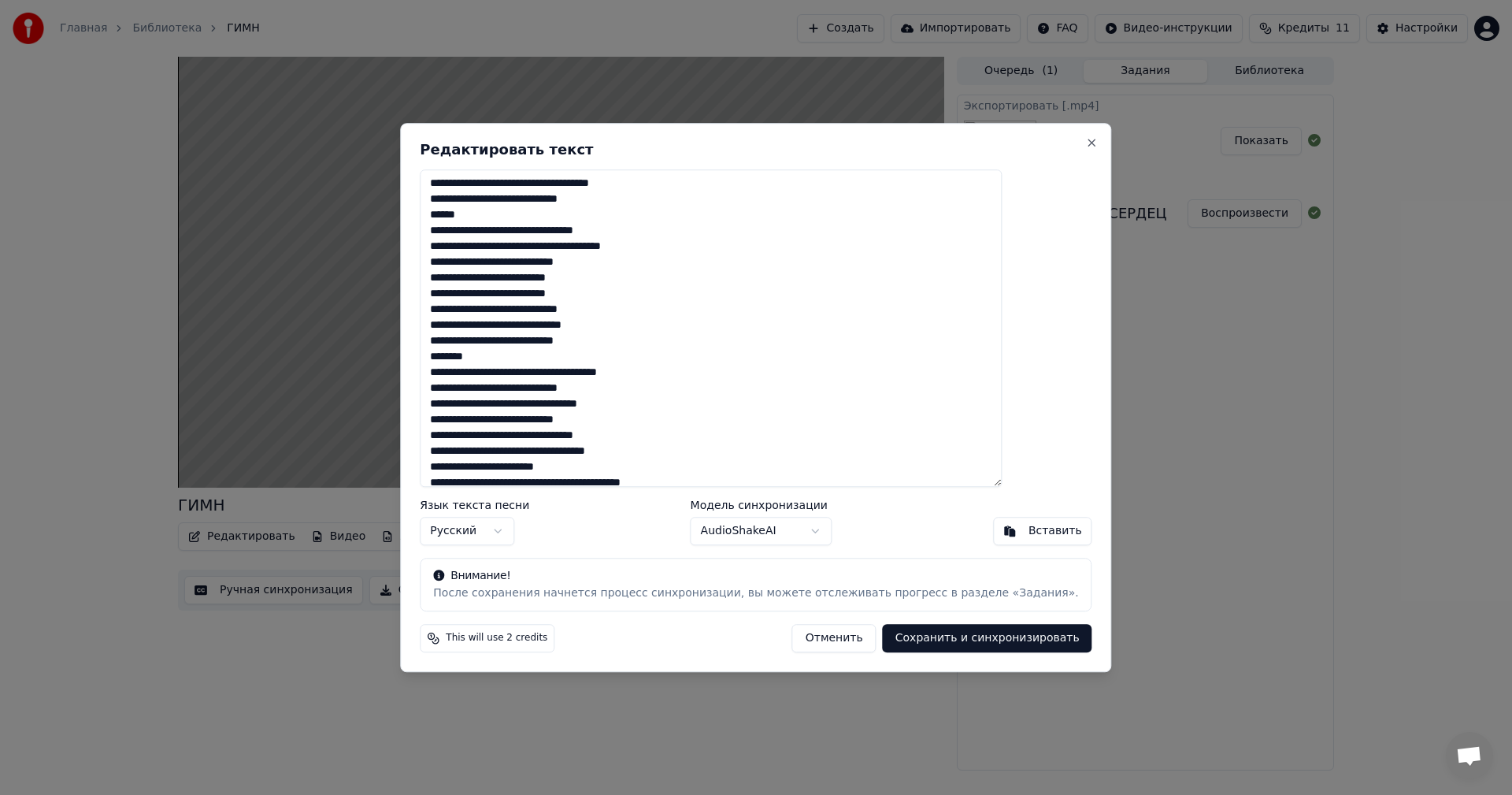
scroll to position [546, 0]
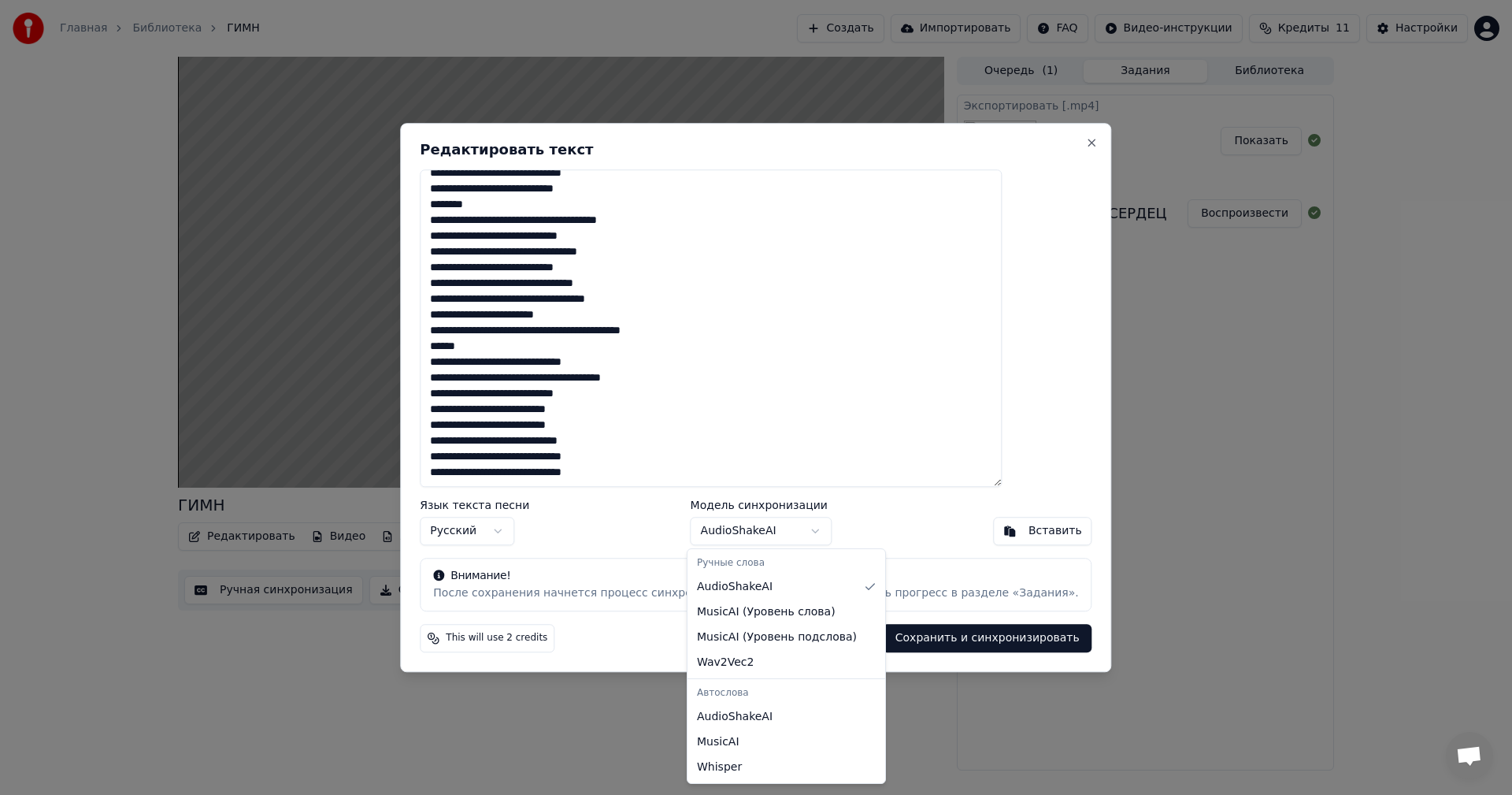
click at [815, 536] on body "Главная Библиотека ГИМН Создать Импортировать FAQ Видео-инструкции Кредиты 11 Н…" at bounding box center [756, 397] width 1512 height 795
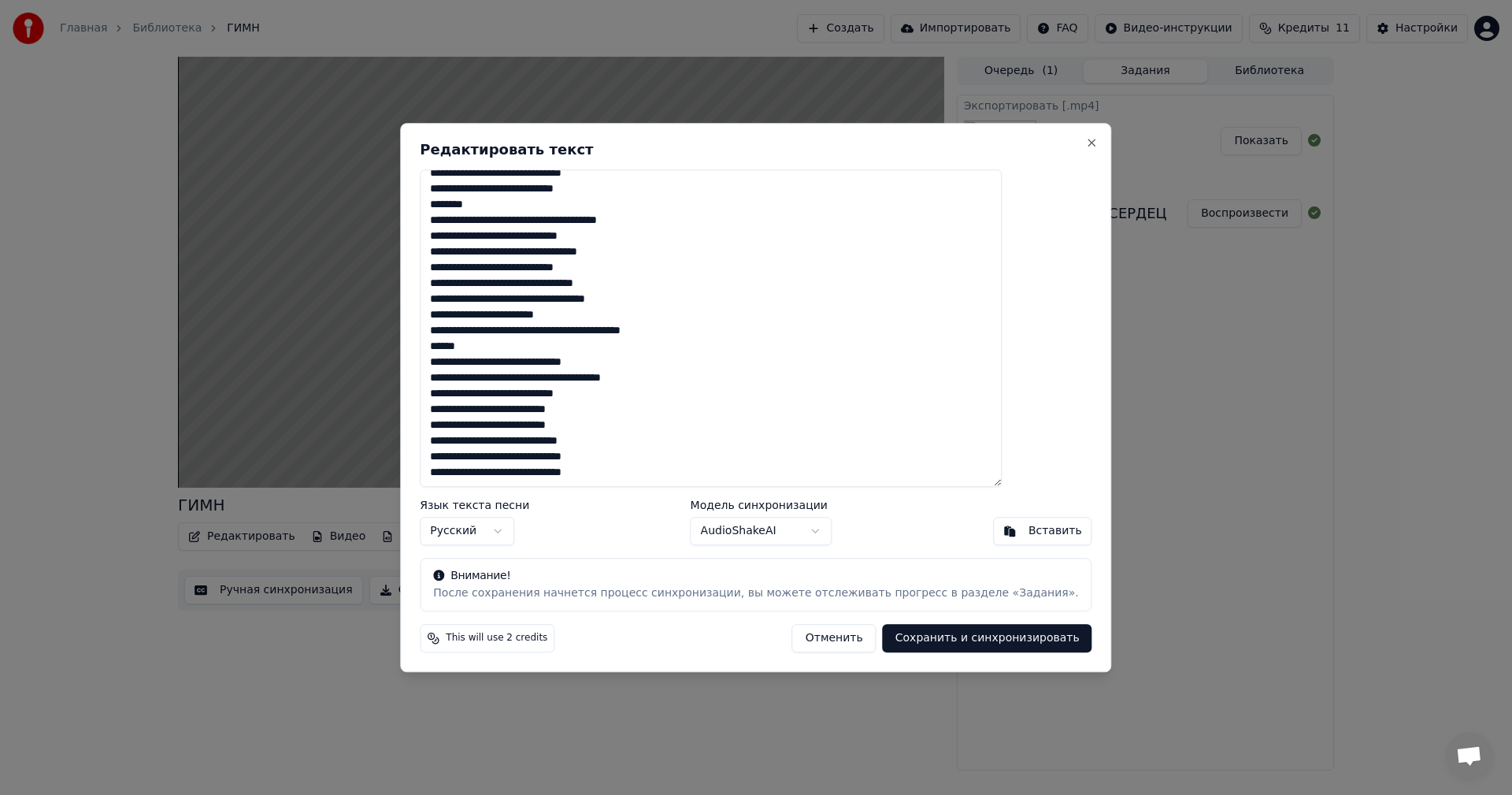
click at [817, 530] on body "Главная Библиотека ГИМН Создать Импортировать FAQ Видео-инструкции Кредиты 11 Н…" at bounding box center [756, 397] width 1512 height 795
click at [1086, 143] on button "Close" at bounding box center [1092, 142] width 12 height 12
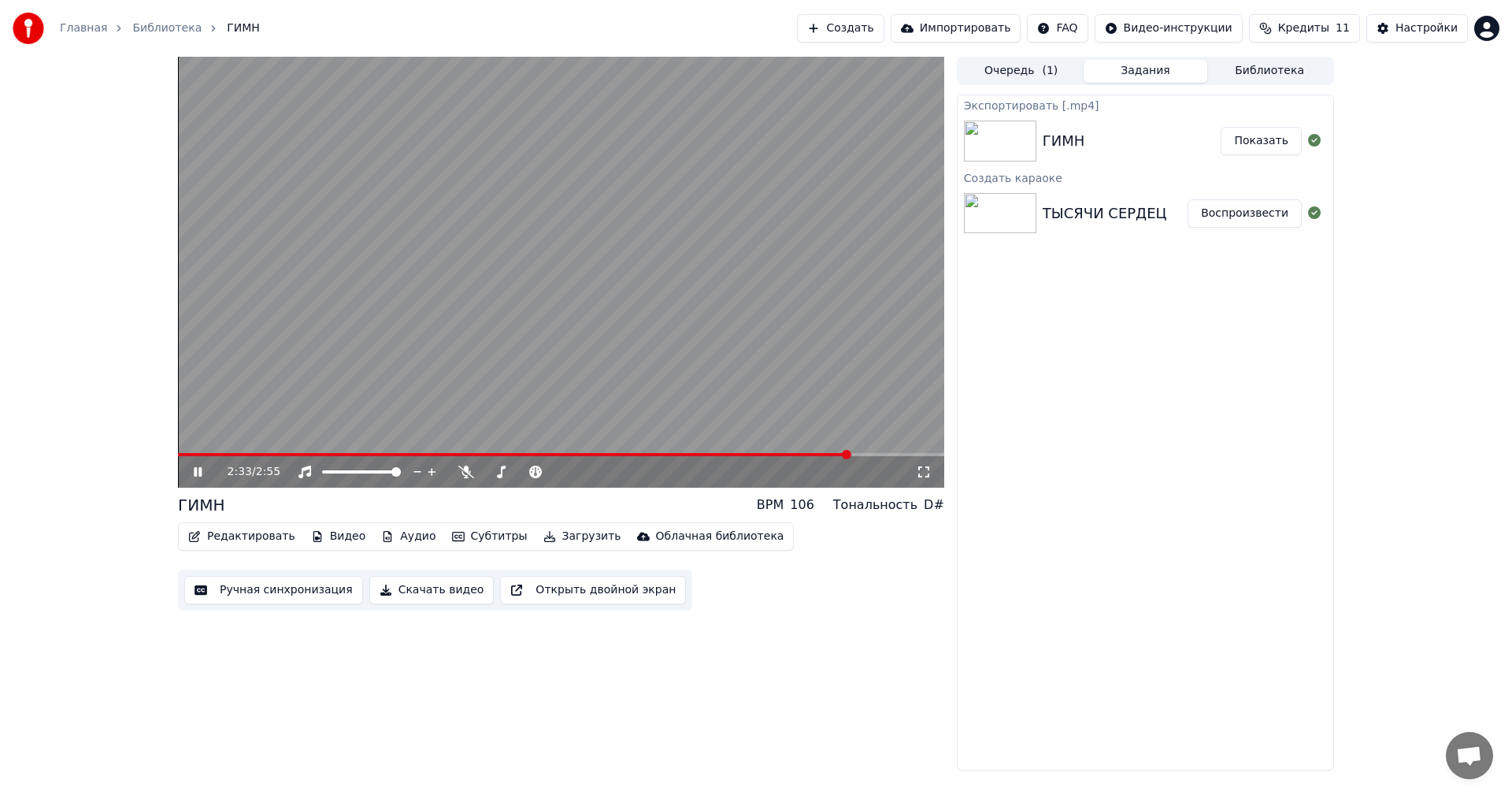
click at [328, 542] on button "Видео" at bounding box center [339, 536] width 68 height 22
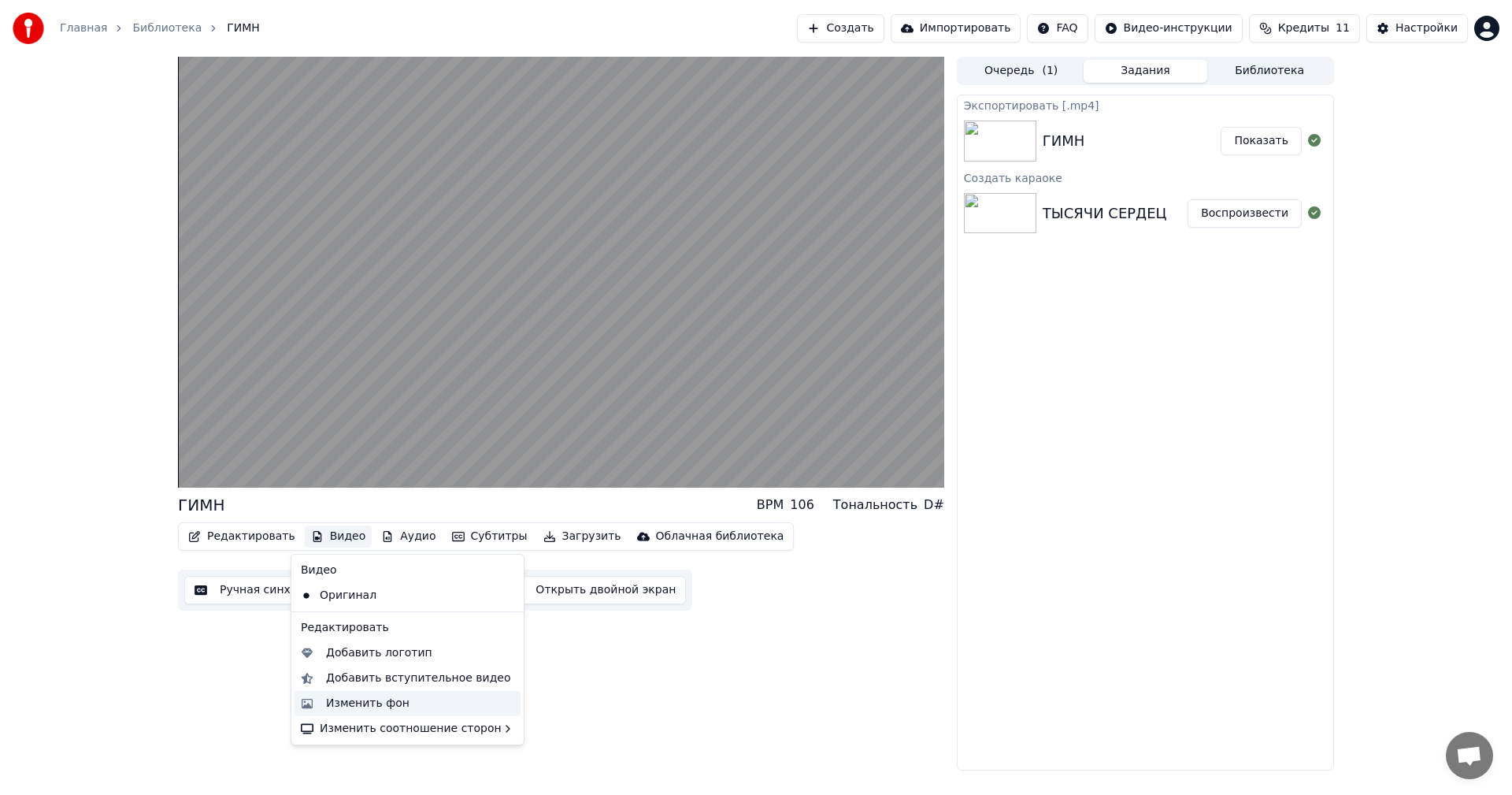
click at [361, 704] on div "Изменить фон" at bounding box center [368, 703] width 84 height 16
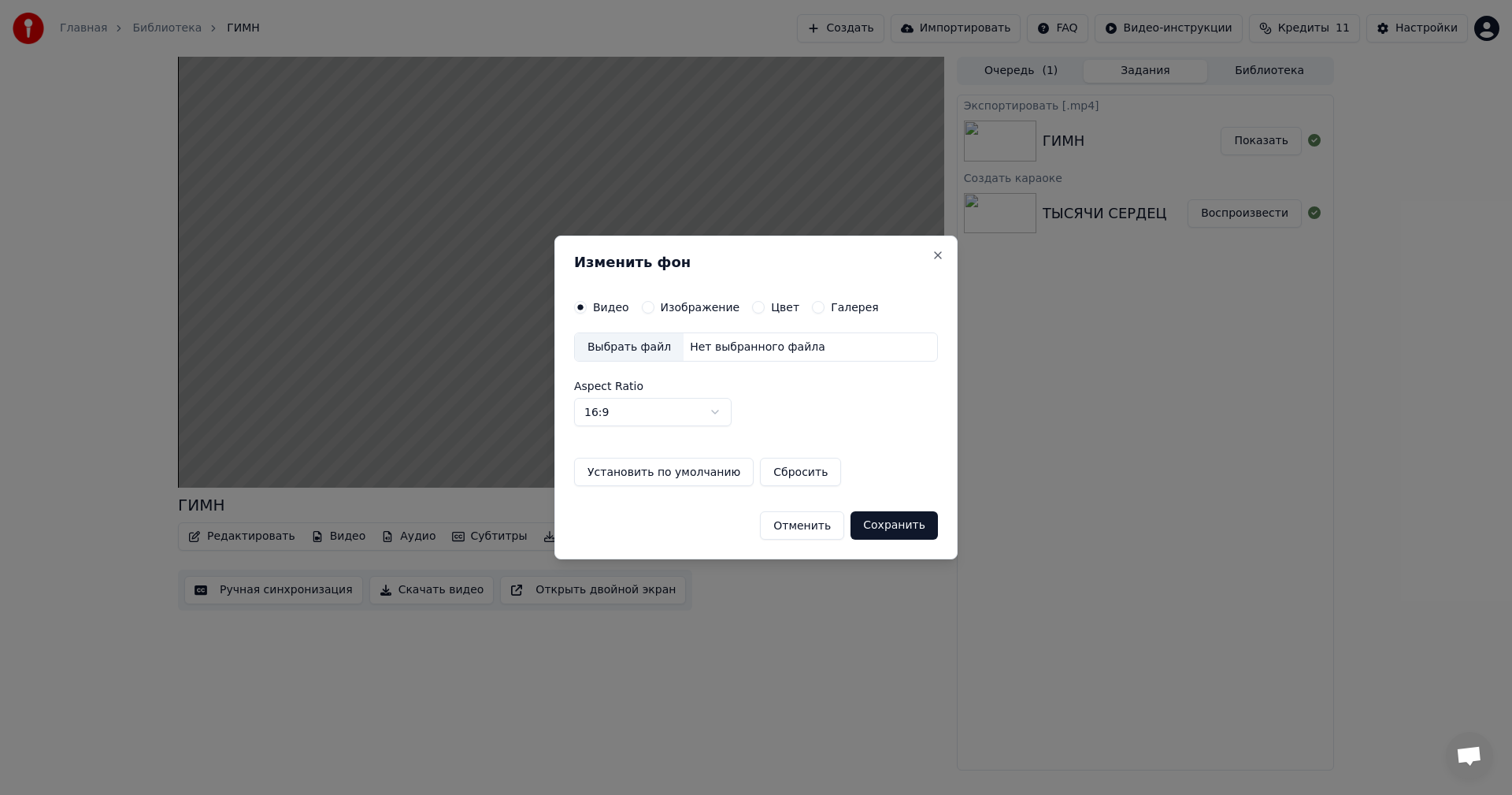
click at [642, 349] on div "Выбрать файл" at bounding box center [629, 347] width 109 height 28
click at [645, 303] on button "Изображение" at bounding box center [648, 307] width 12 height 12
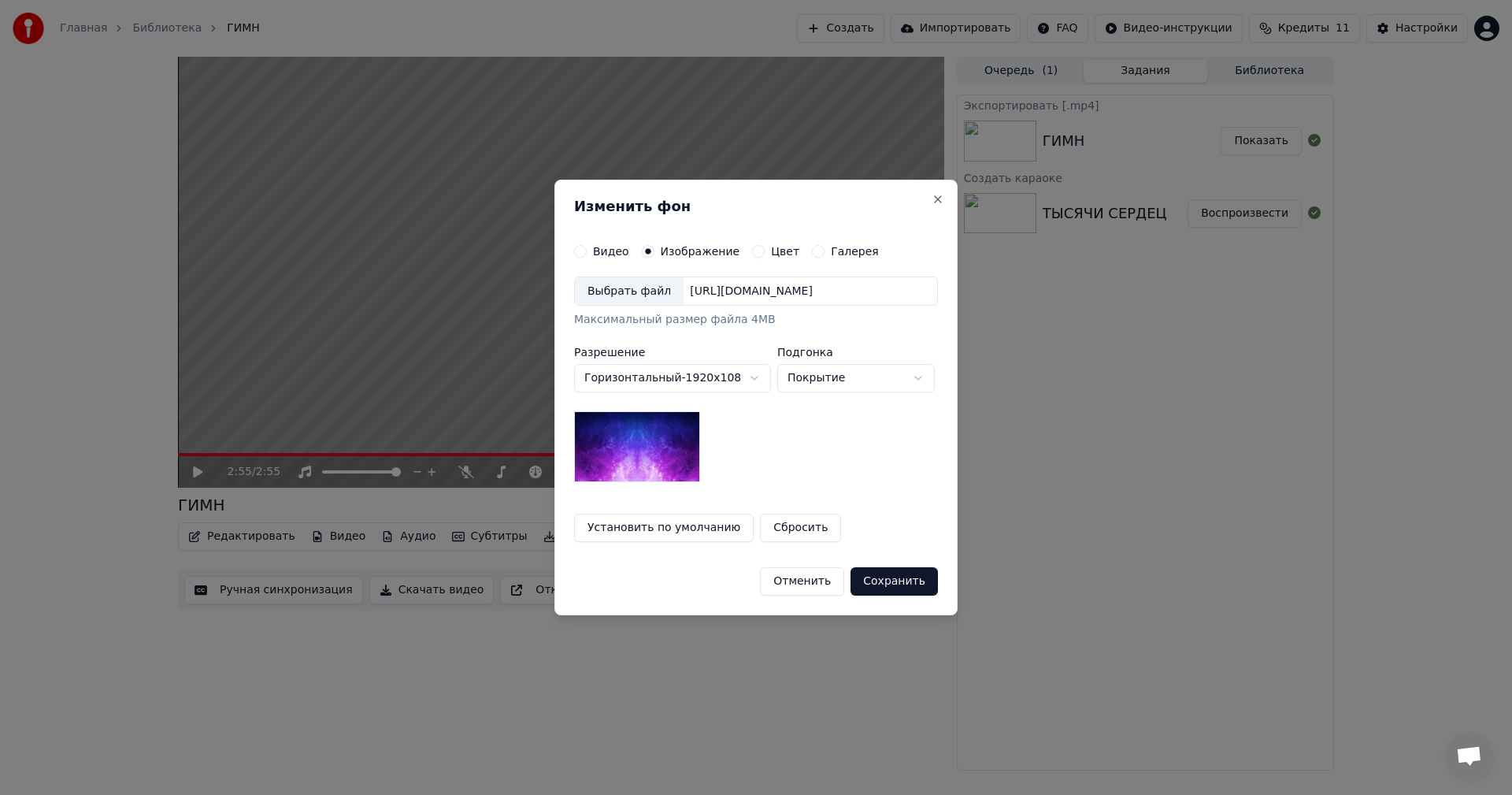
click at [623, 298] on div "Выбрать файл" at bounding box center [629, 292] width 109 height 28
click at [906, 574] on button "Сохранить" at bounding box center [895, 581] width 88 height 28
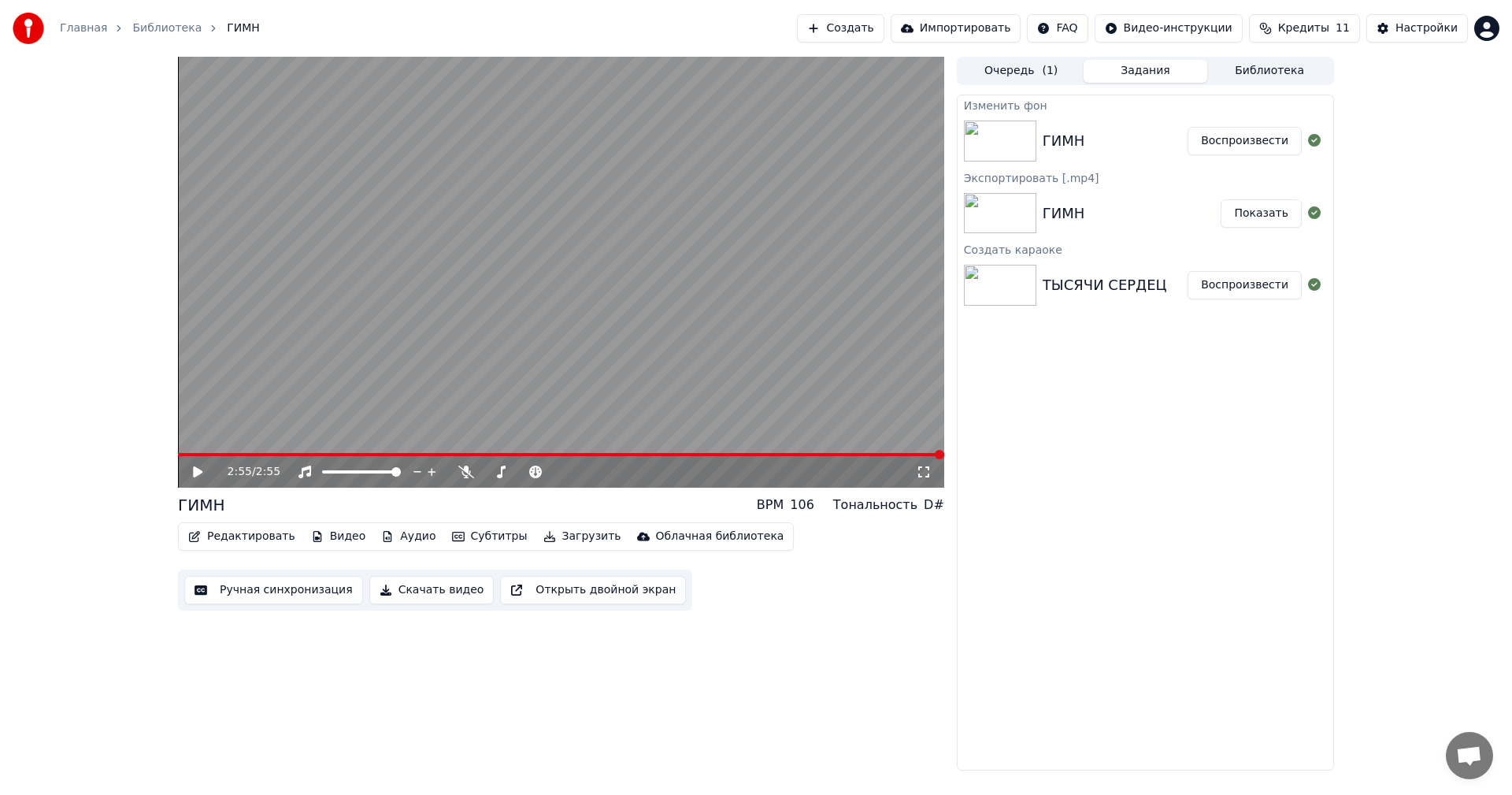
click at [200, 474] on icon at bounding box center [209, 472] width 37 height 12
click at [200, 474] on icon at bounding box center [198, 472] width 8 height 9
